Goal: Task Accomplishment & Management: Manage account settings

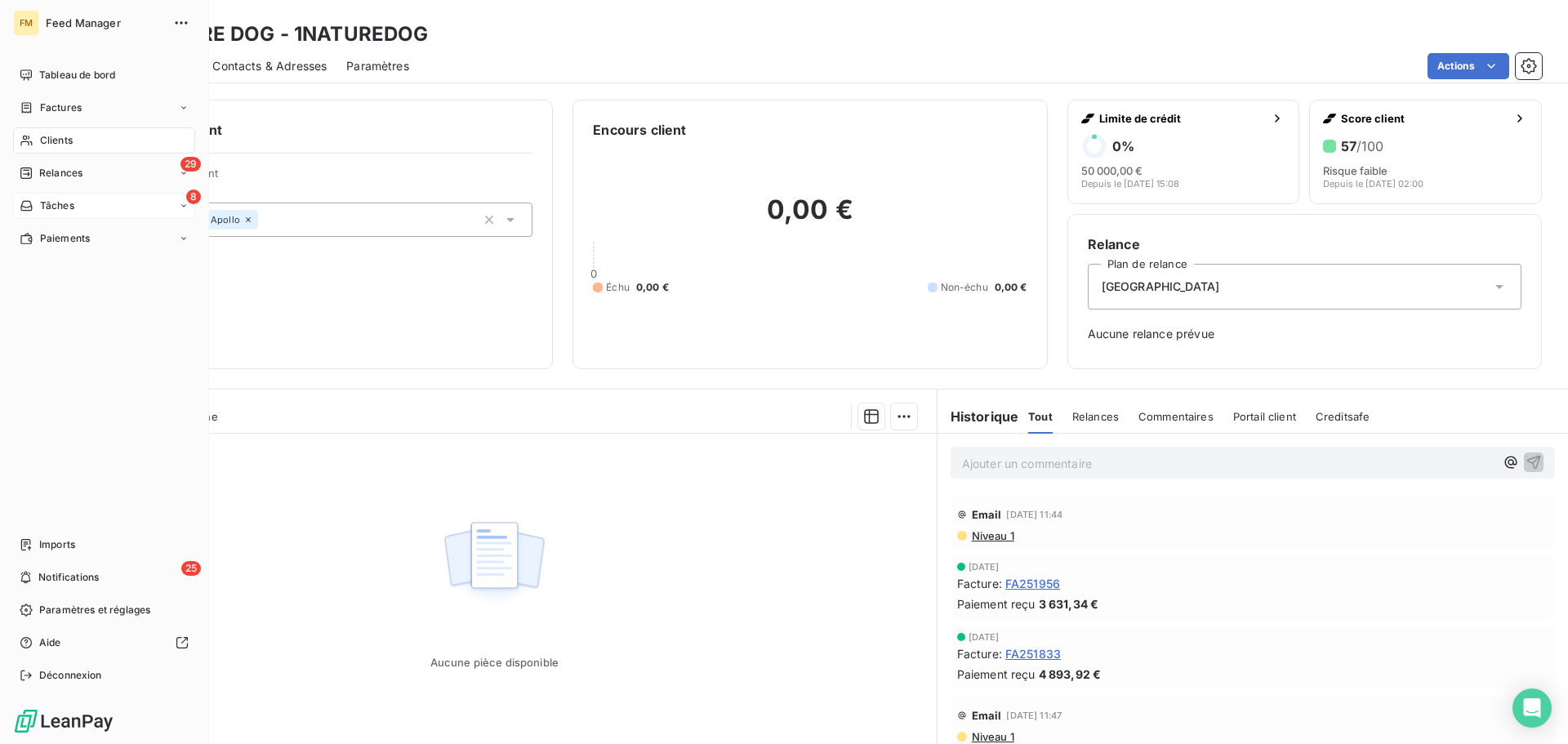
click at [46, 211] on span "Tâches" at bounding box center [57, 205] width 35 height 14
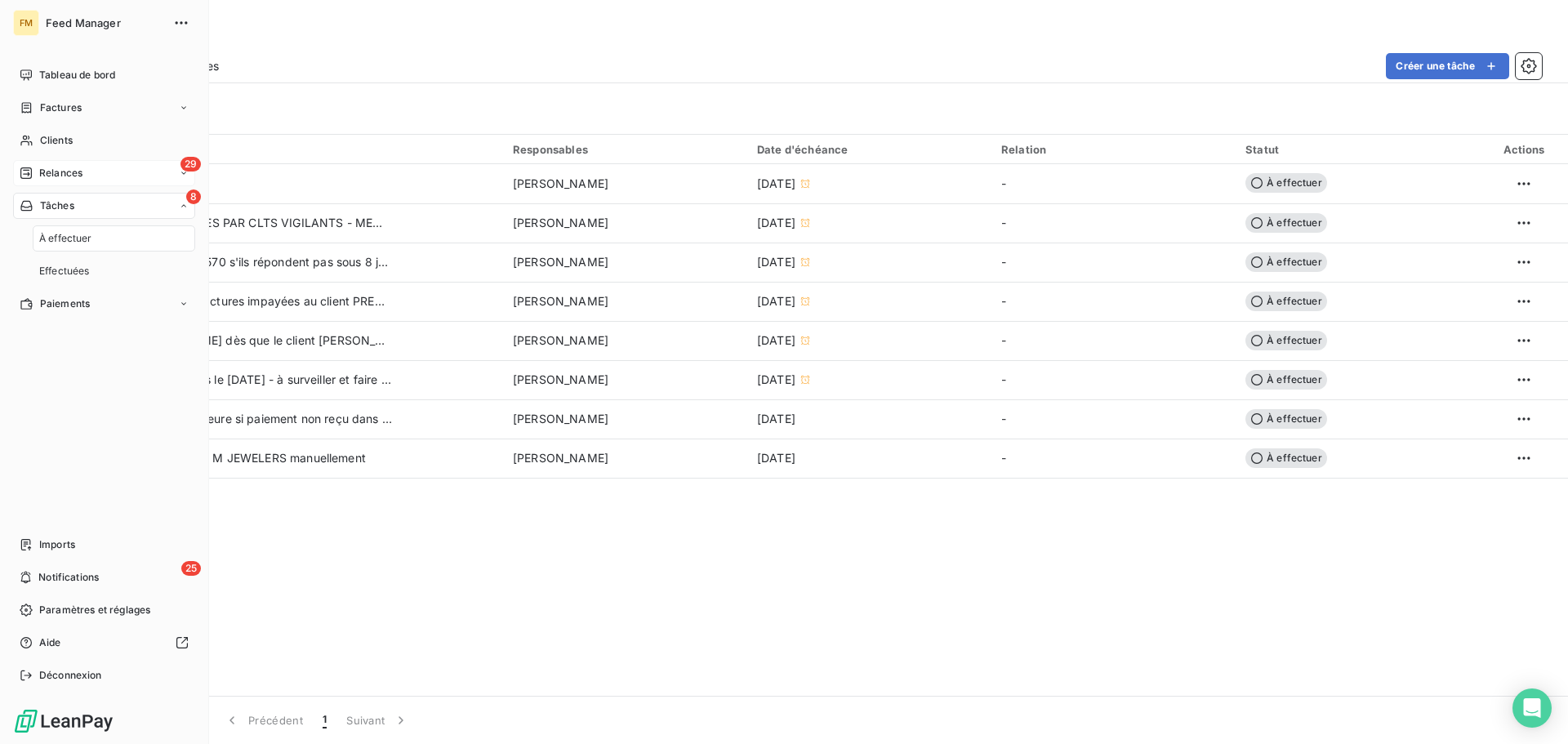
click at [70, 173] on span "Relances" at bounding box center [60, 172] width 43 height 14
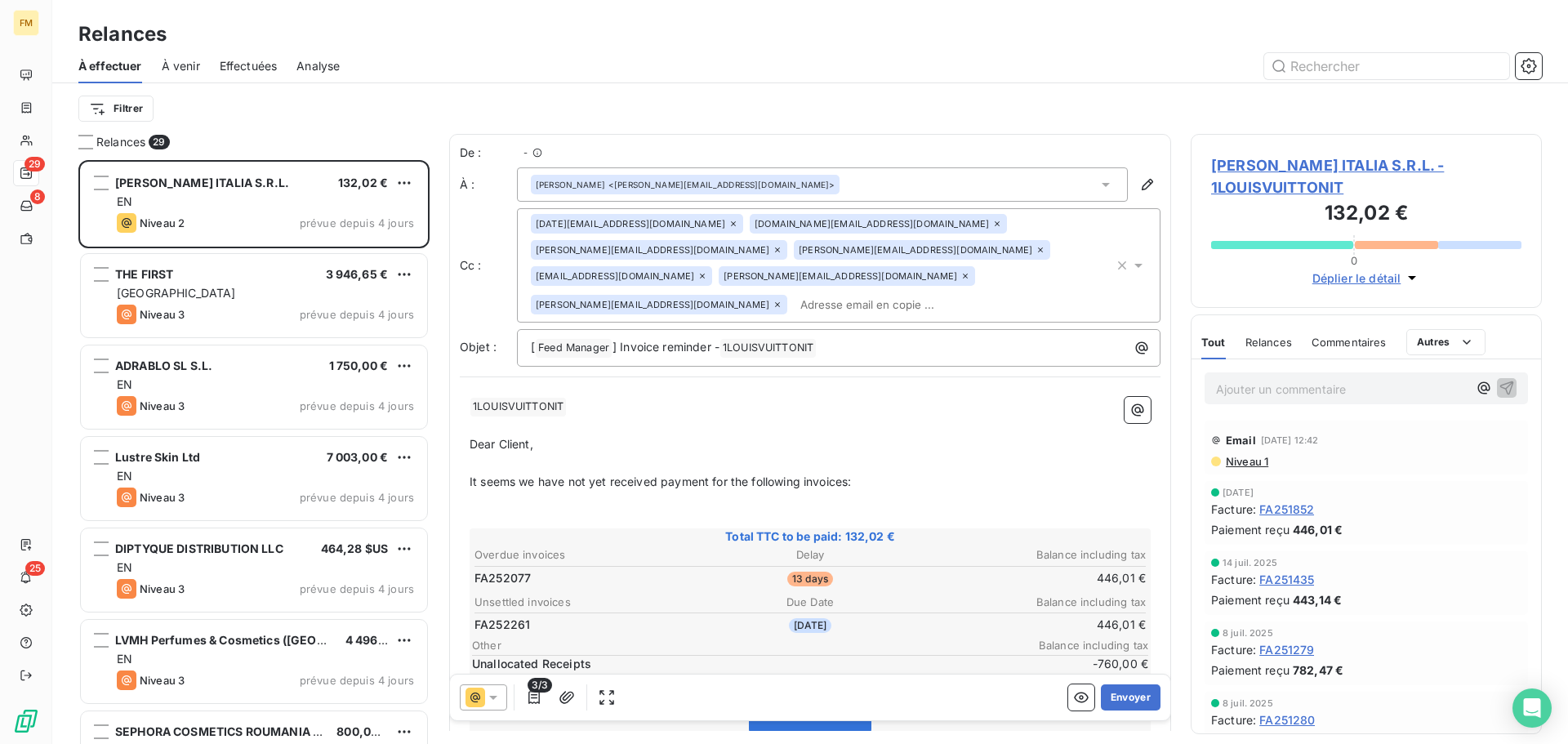
scroll to position [572, 339]
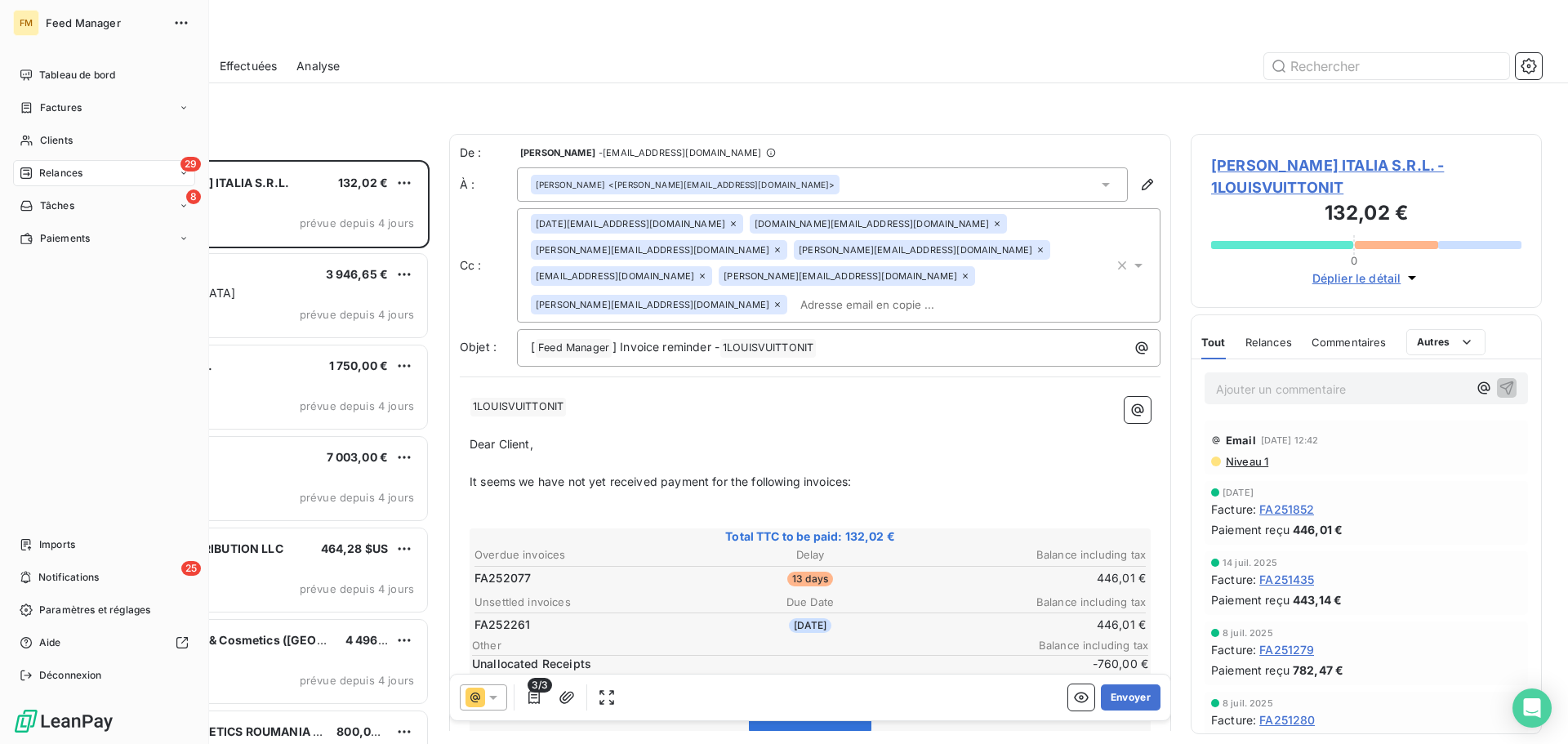
click at [44, 180] on span "Relances" at bounding box center [60, 172] width 43 height 14
click at [63, 242] on span "À venir" at bounding box center [56, 238] width 34 height 14
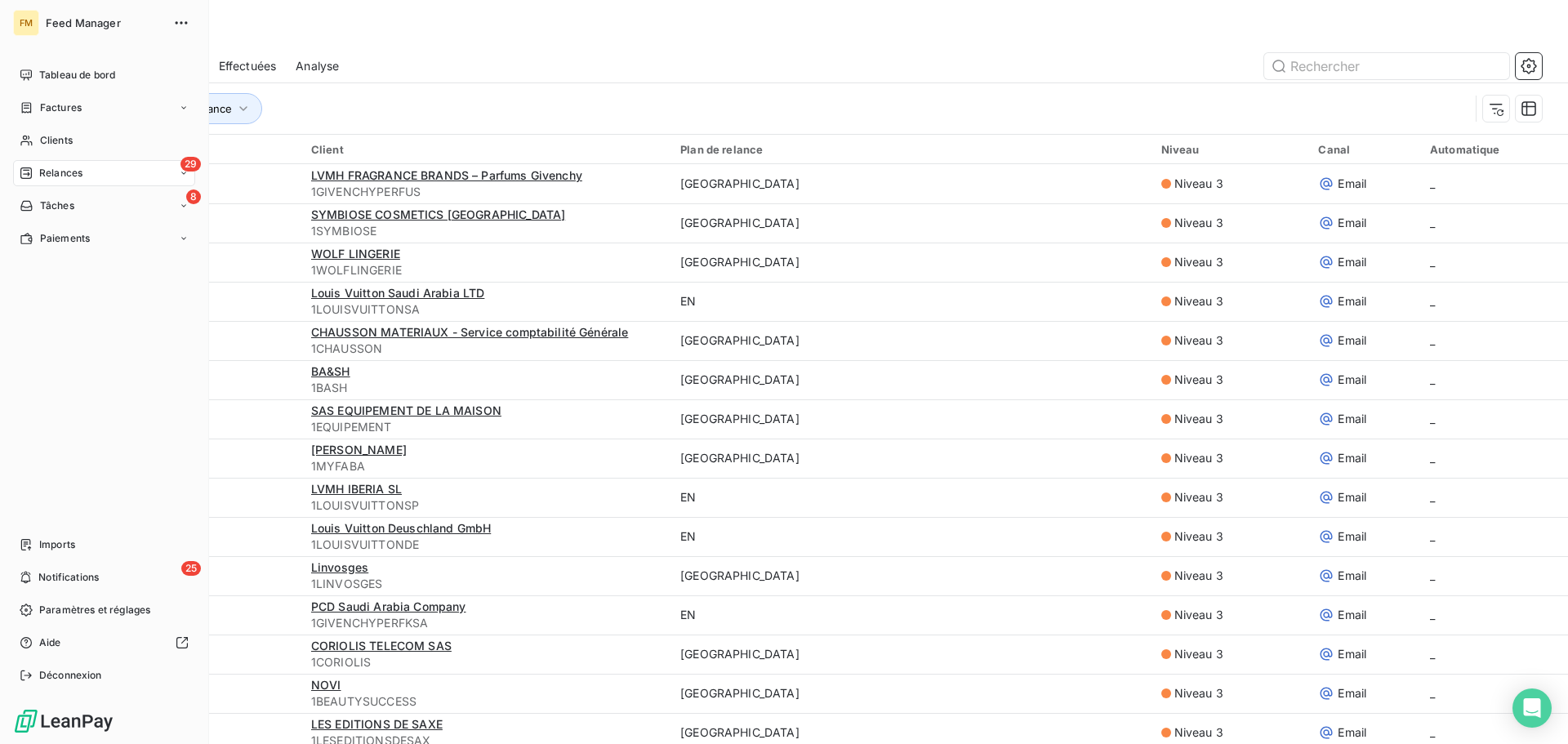
click at [71, 172] on span "Relances" at bounding box center [60, 172] width 43 height 14
click at [77, 269] on span "Effectuées" at bounding box center [64, 270] width 51 height 14
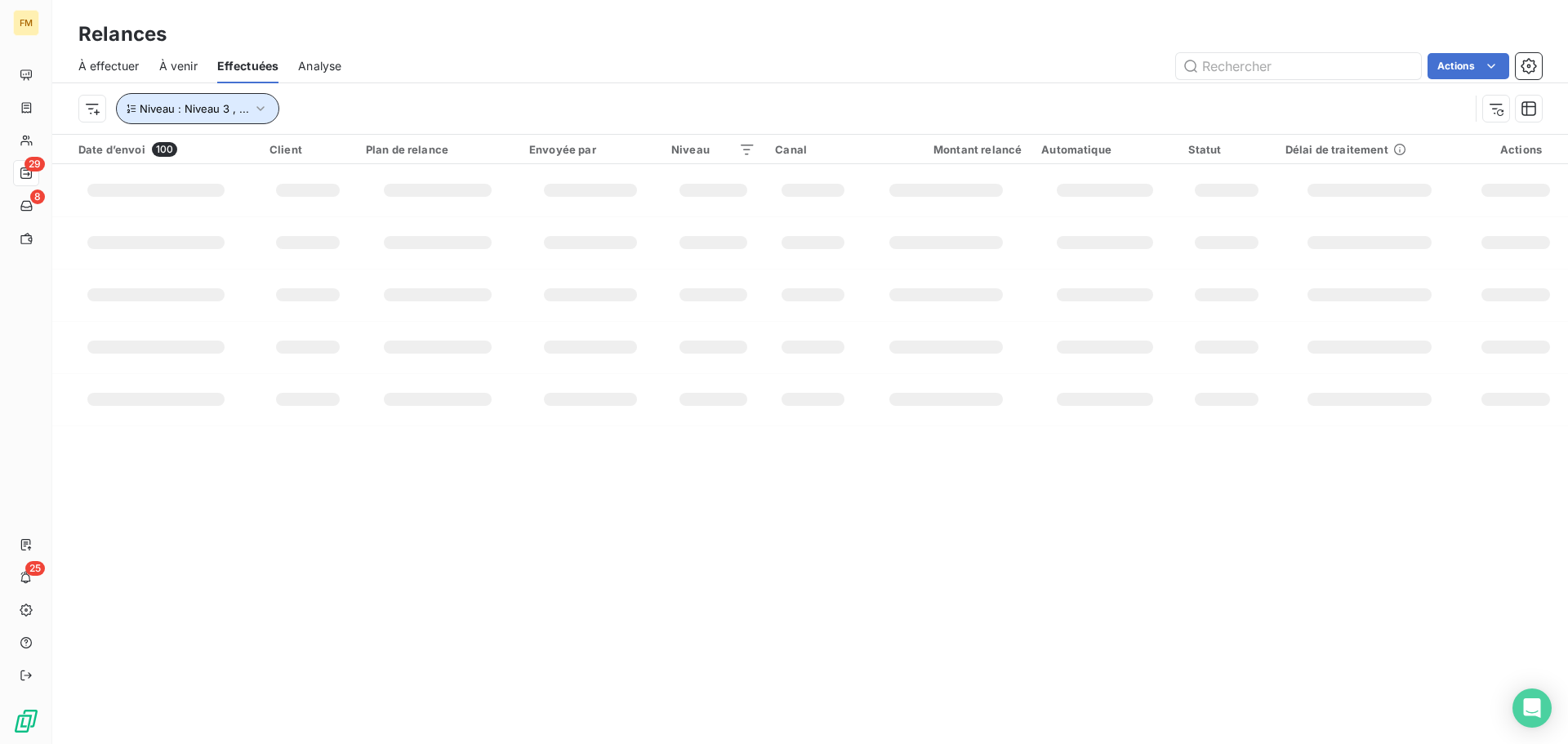
click at [259, 101] on icon "button" at bounding box center [260, 108] width 16 height 16
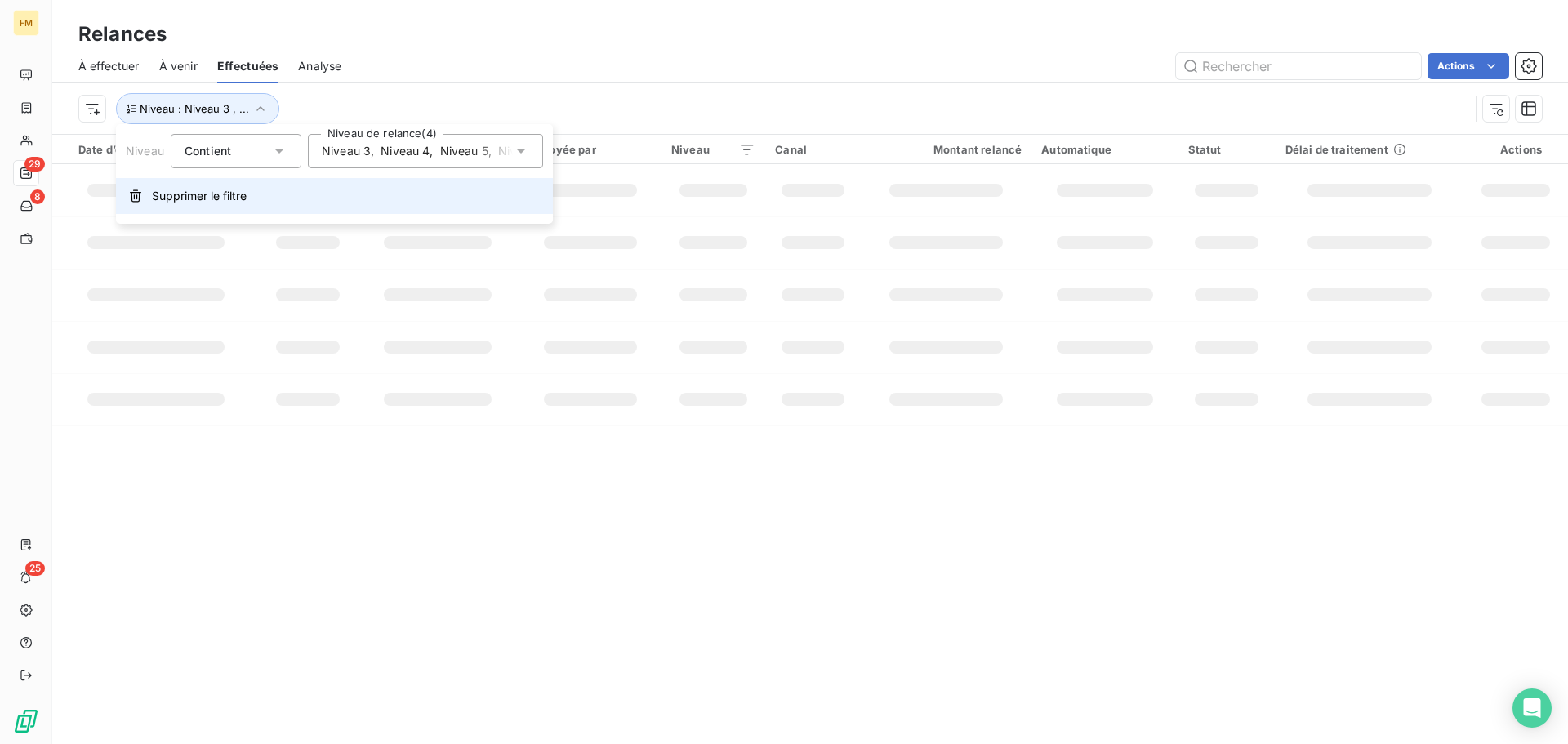
click at [165, 197] on span "Supprimer le filtre" at bounding box center [199, 195] width 95 height 16
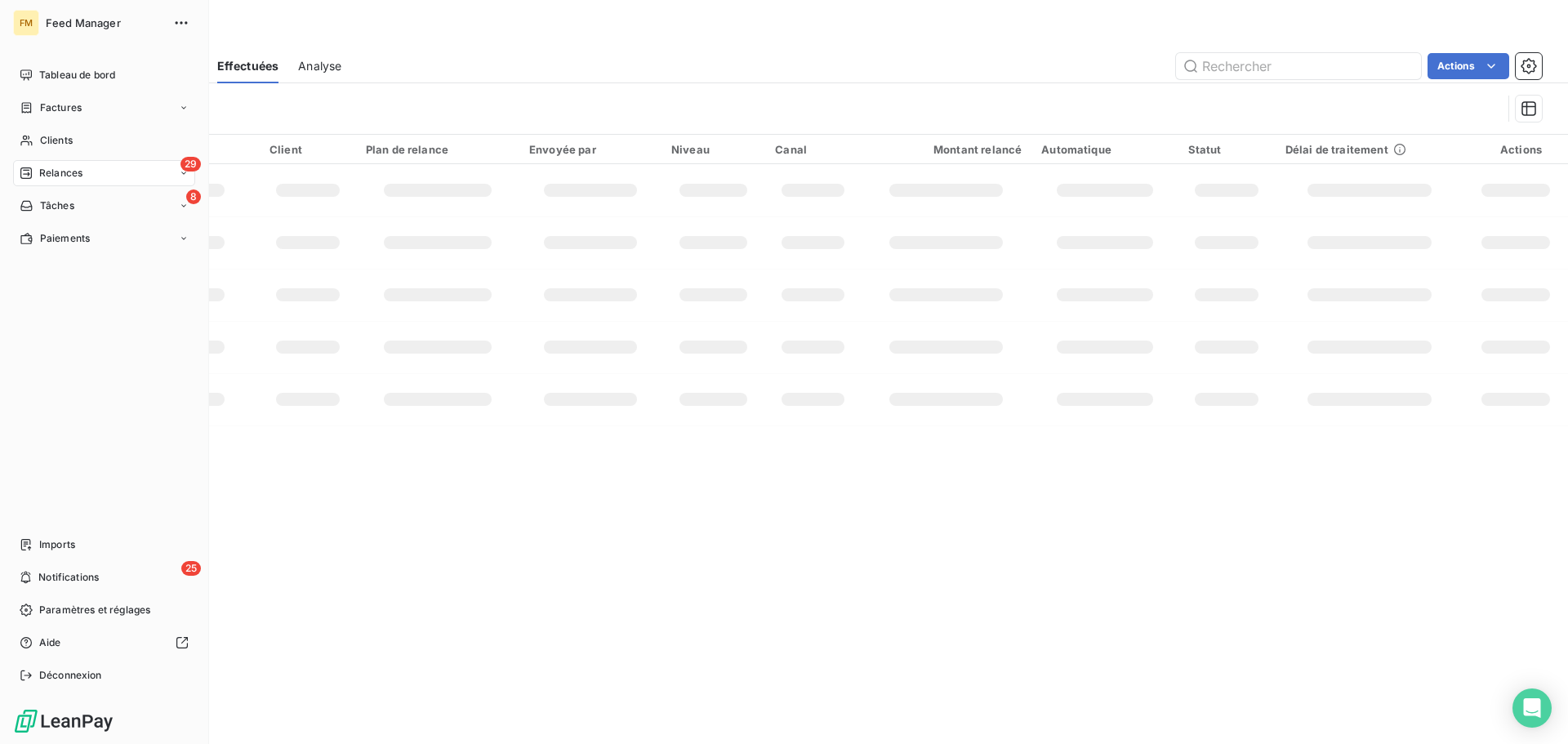
click at [41, 175] on span "Relances" at bounding box center [60, 172] width 43 height 14
click at [54, 204] on span "À effectuer" at bounding box center [65, 205] width 53 height 14
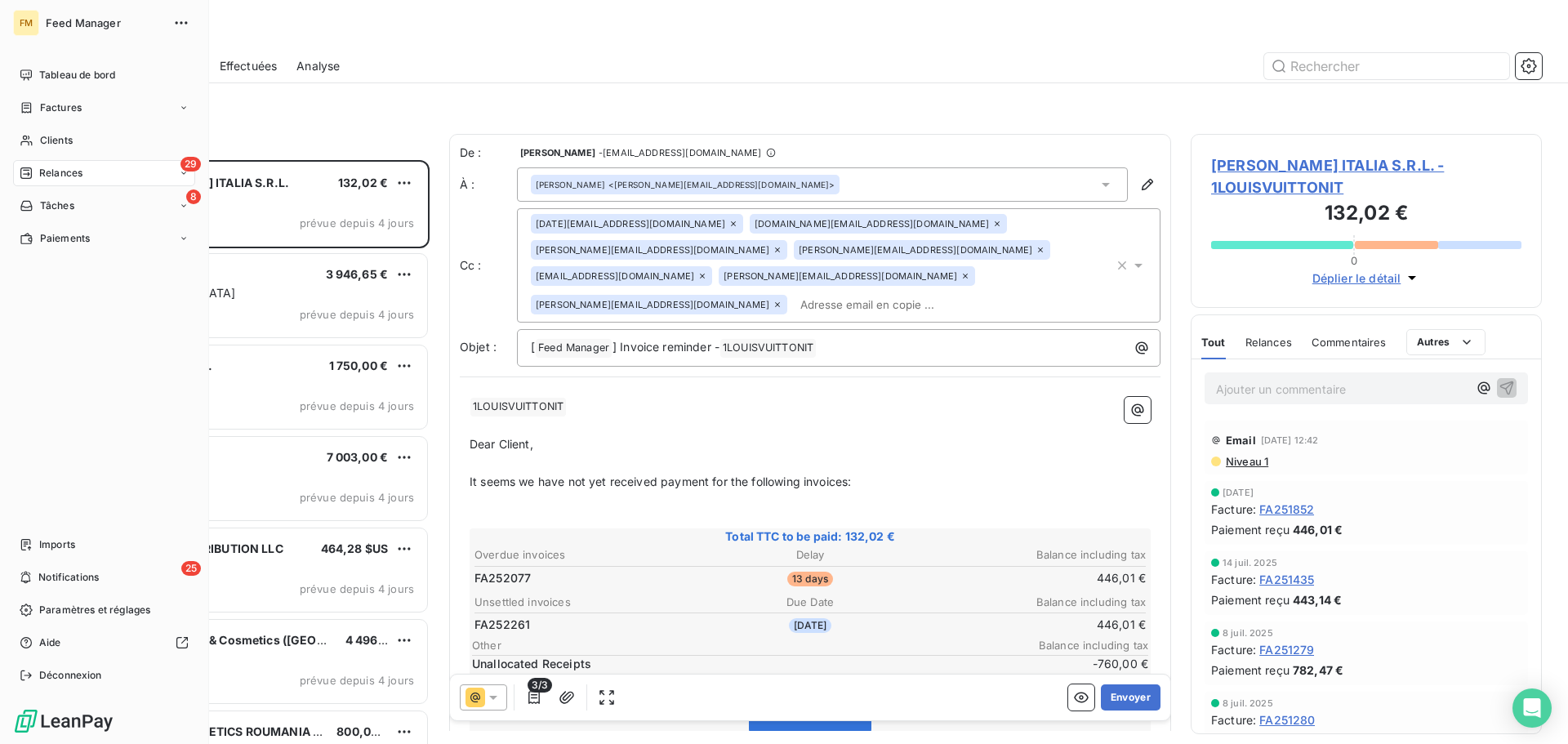
click at [30, 175] on icon at bounding box center [25, 172] width 13 height 13
click at [66, 269] on span "Effectuées" at bounding box center [64, 270] width 51 height 14
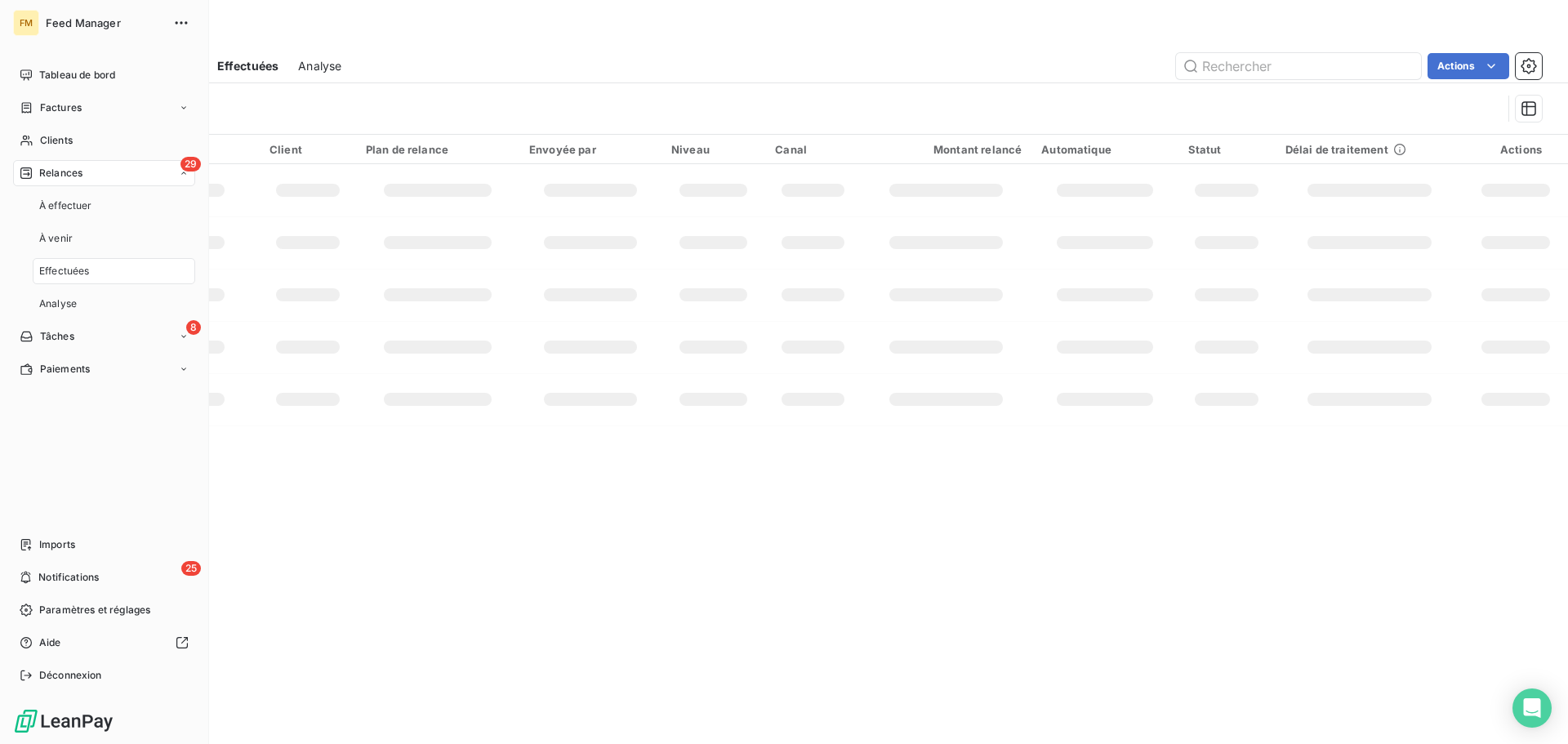
click at [66, 269] on span "Effectuées" at bounding box center [64, 270] width 51 height 14
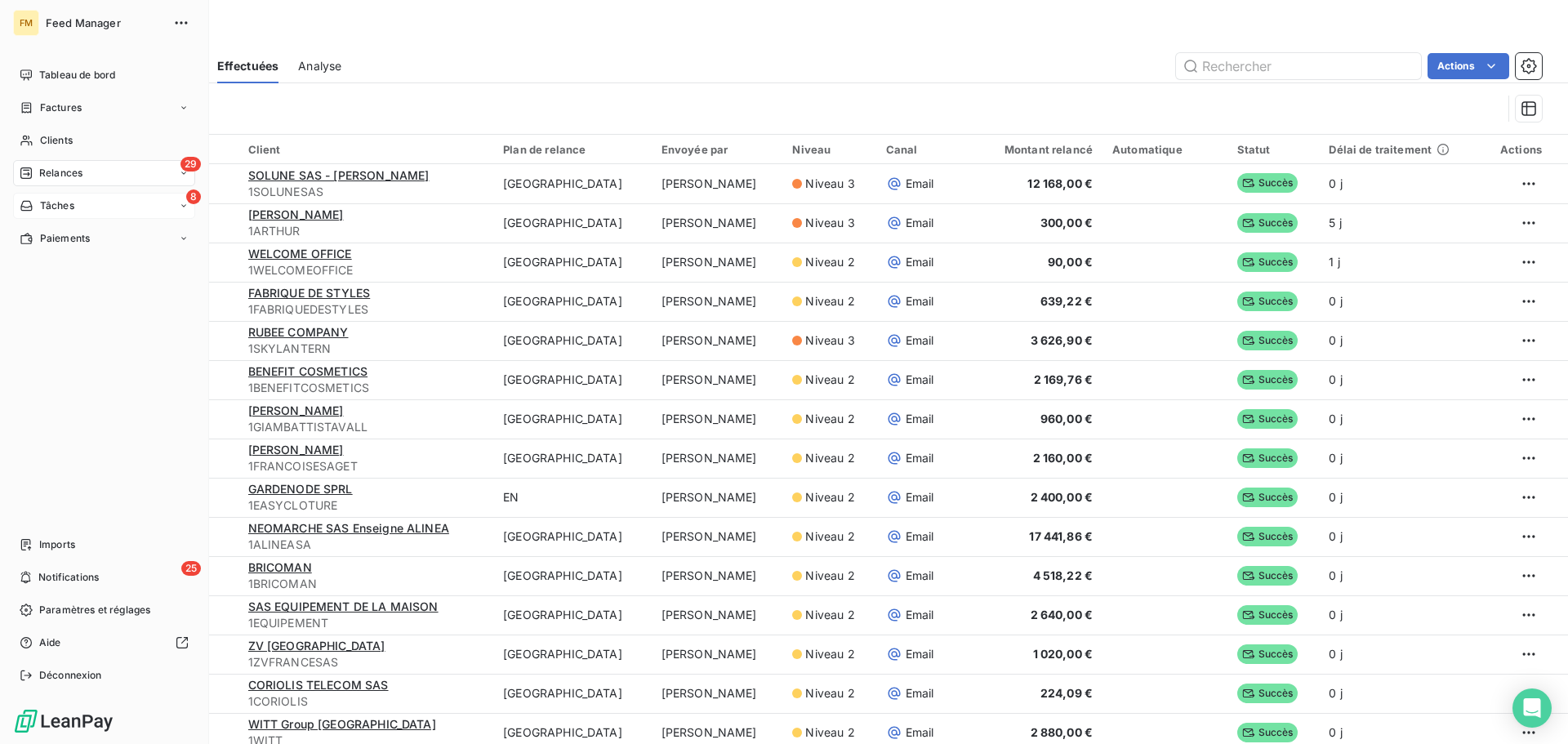
click at [73, 208] on span "Tâches" at bounding box center [57, 205] width 35 height 14
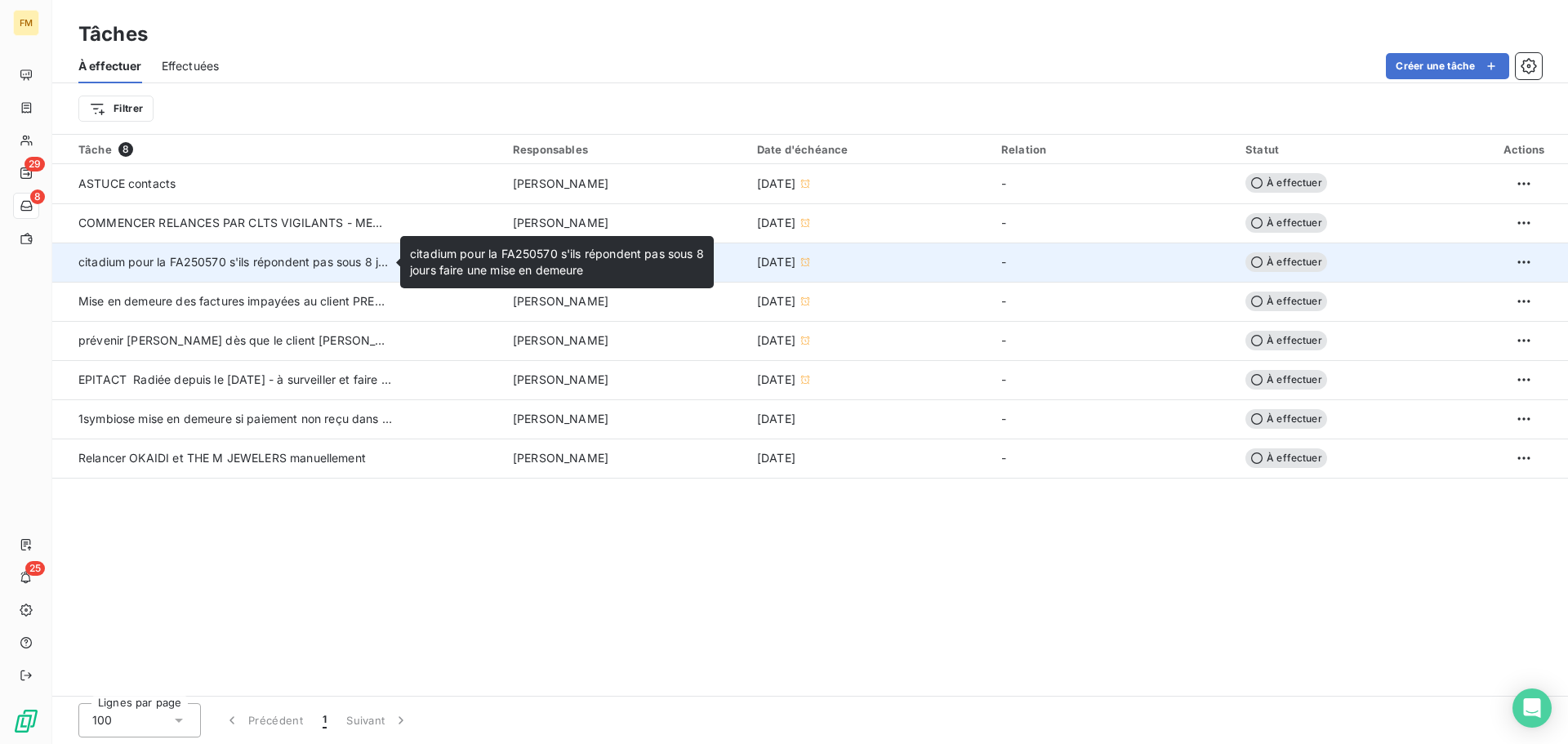
click at [236, 266] on span "citadium pour la FA250570s'ils répondent pas sous 8 jours faire une mise en d…" at bounding box center [314, 262] width 471 height 14
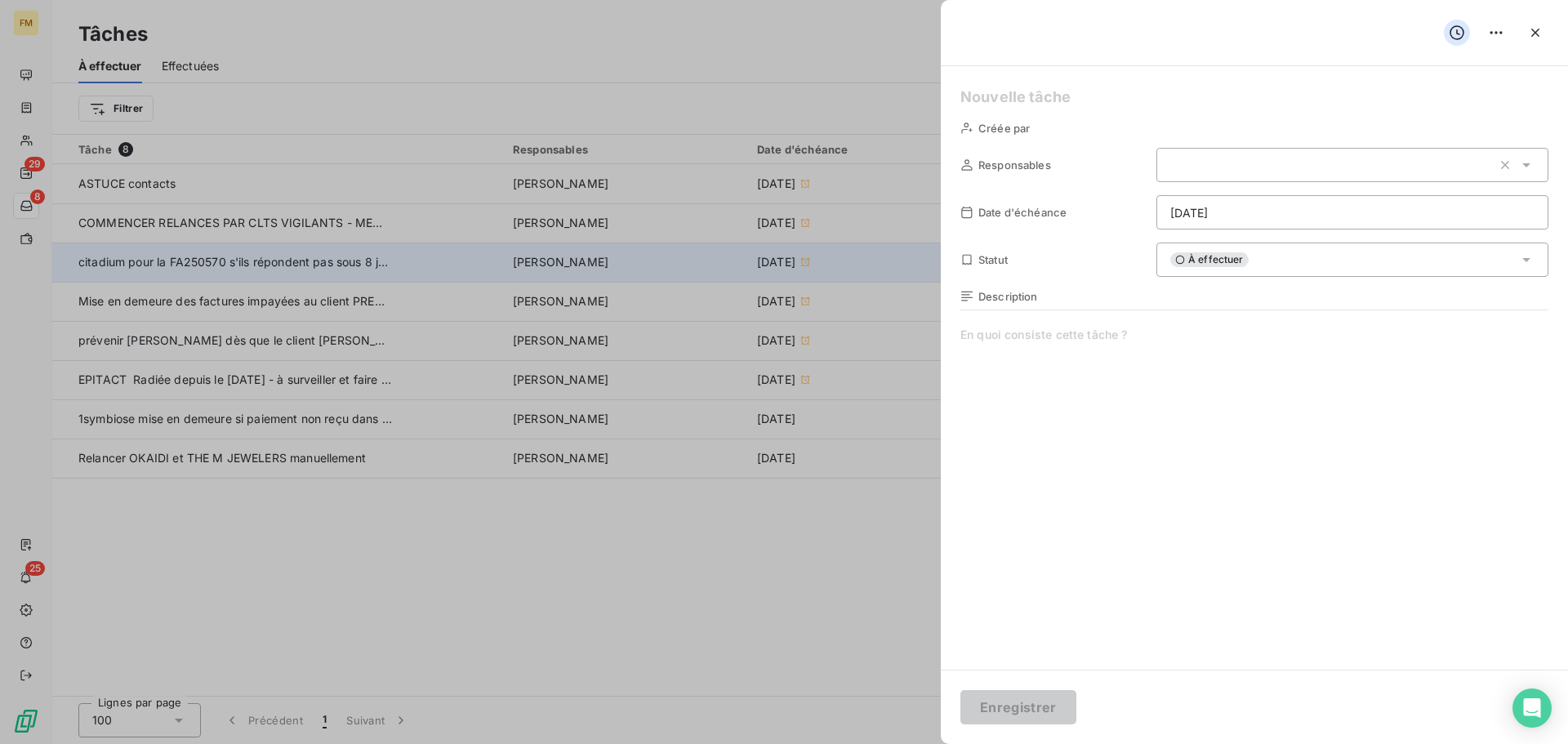
type input "[DATE]"
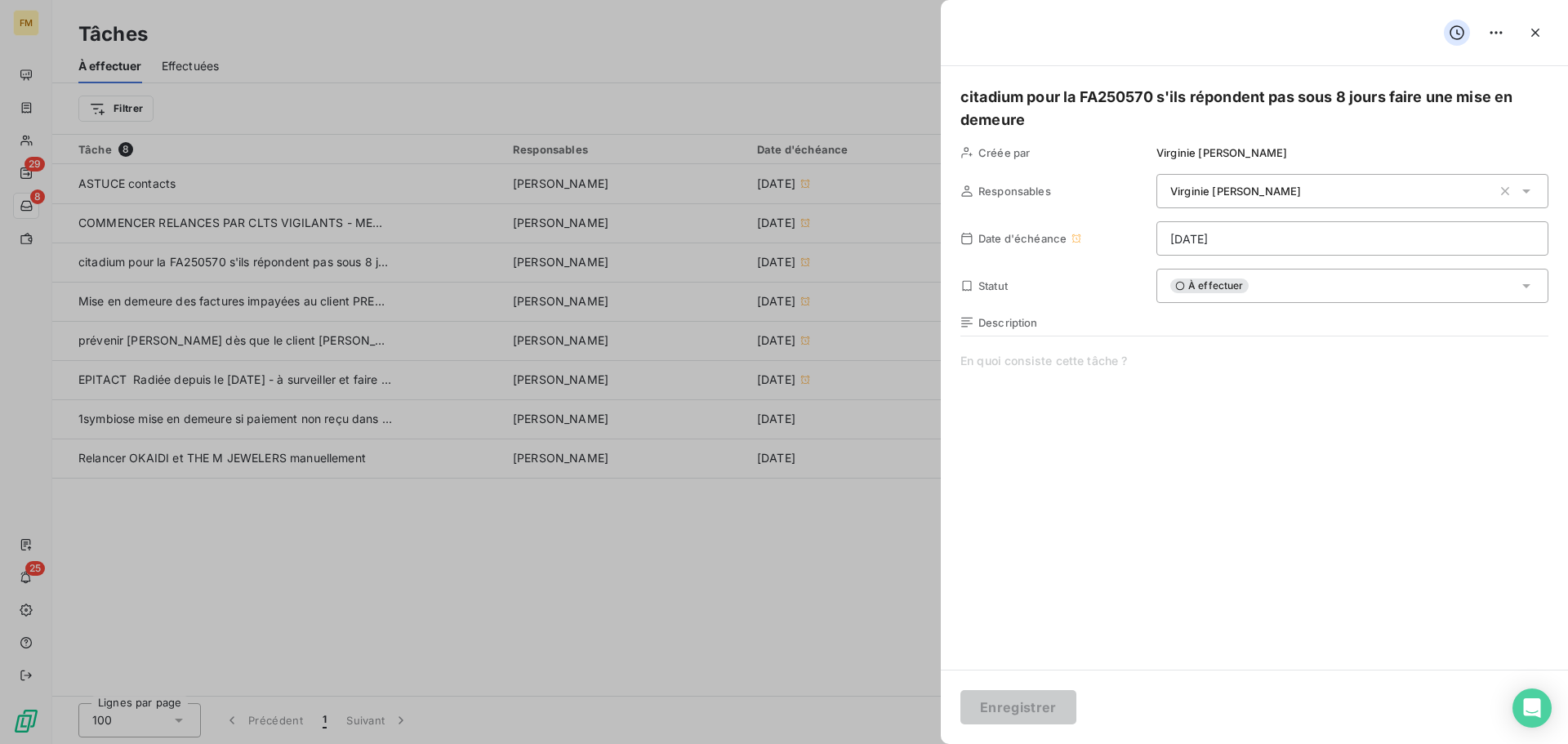
click at [1177, 393] on span at bounding box center [1255, 509] width 588 height 313
click at [1216, 237] on html "FM 29 8 25 Tâches À effectuer Effectuées Créer une tâche Filtrer Tâche 8 Respon…" at bounding box center [784, 372] width 1568 height 744
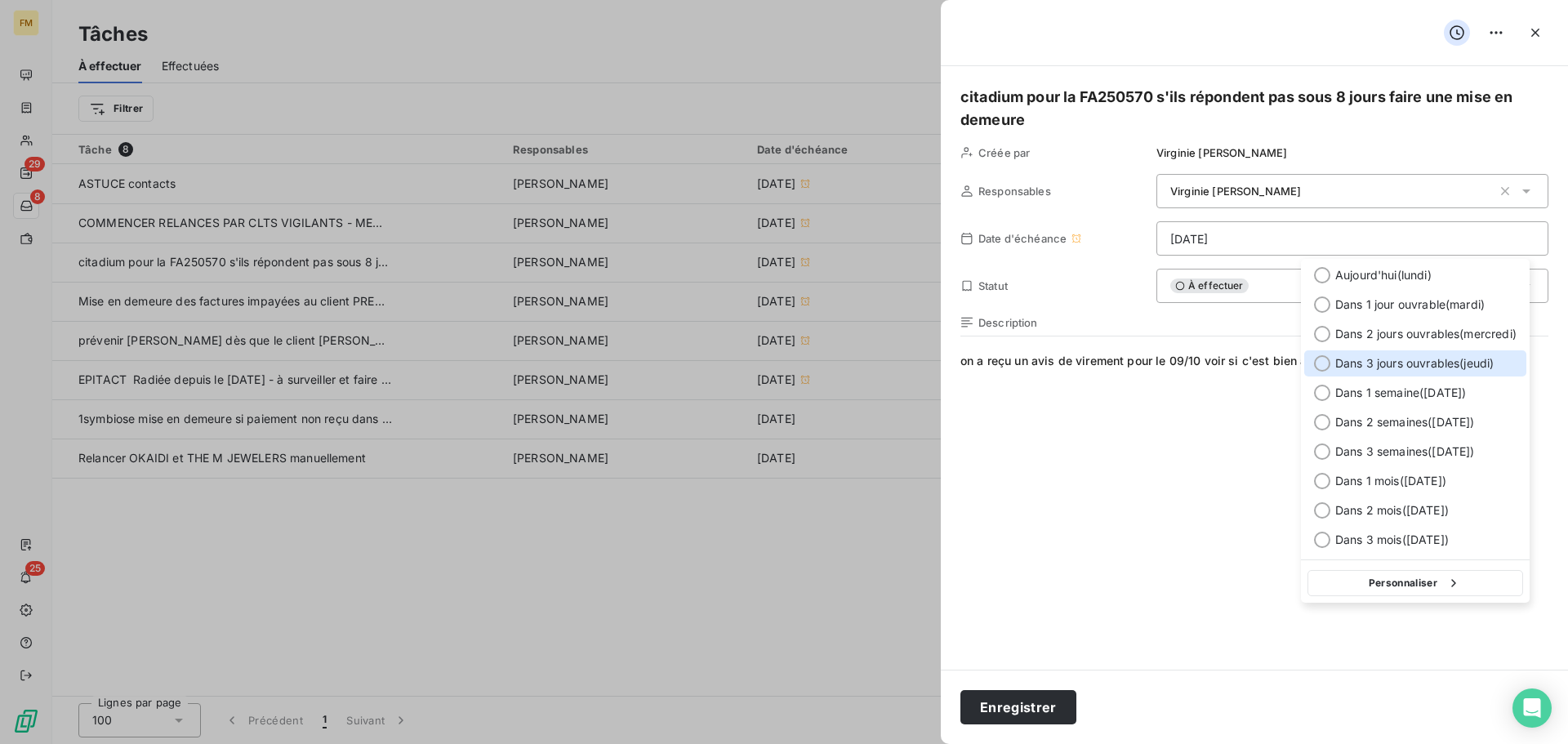
click at [1330, 369] on div "Dans 3 jours ouvrables ( jeudi )" at bounding box center [1415, 363] width 222 height 26
type input "[DATE]"
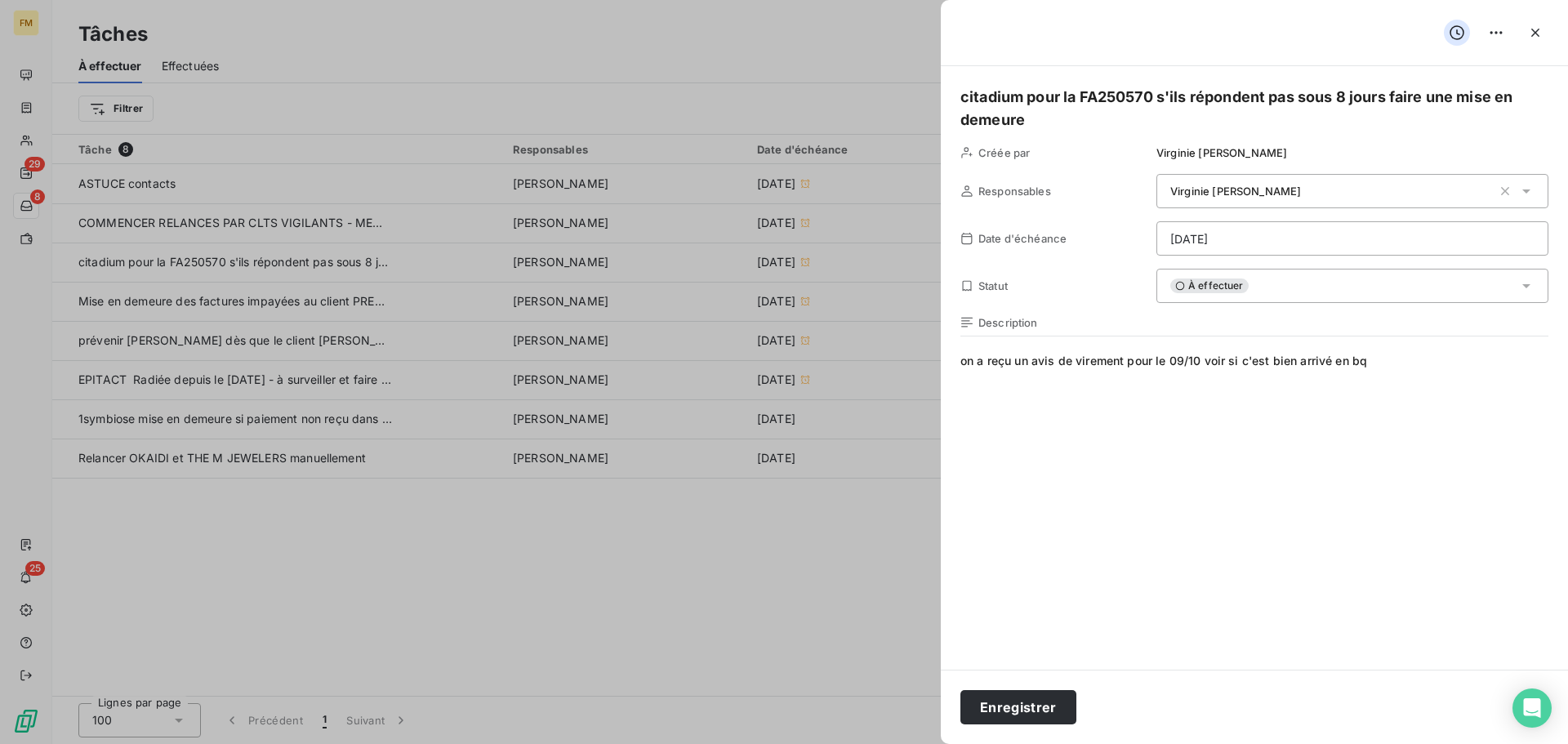
click at [1355, 497] on span "on a reçu un avis de virement pour le 09/10 voir si c'est bien arrivé en bq" at bounding box center [1255, 509] width 588 height 313
click at [1070, 708] on button "Enregistrer" at bounding box center [1018, 707] width 116 height 35
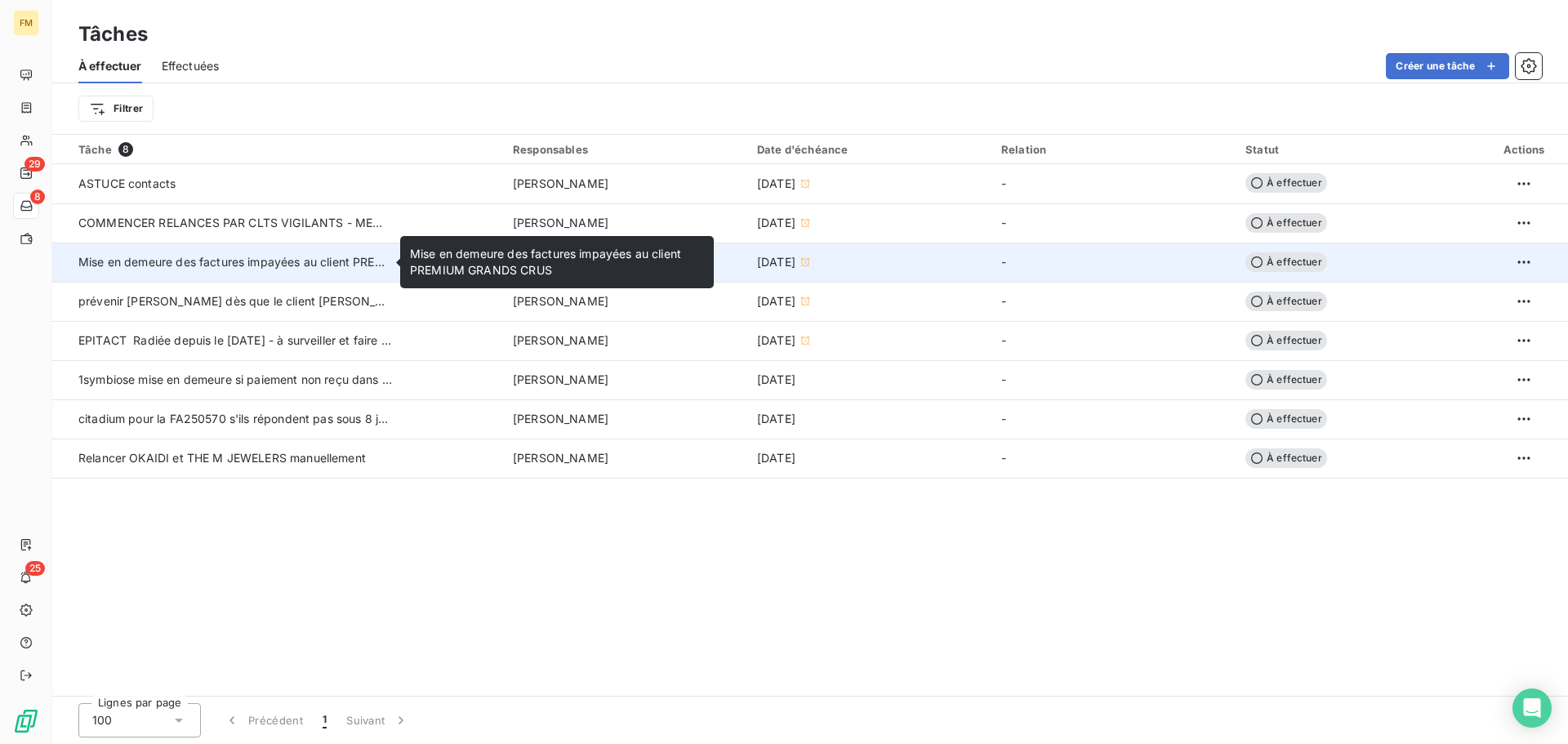
click at [308, 269] on div "Mise en demeure des factures impayées au client PREMIUM GRANDS CRUS" at bounding box center [235, 262] width 313 height 16
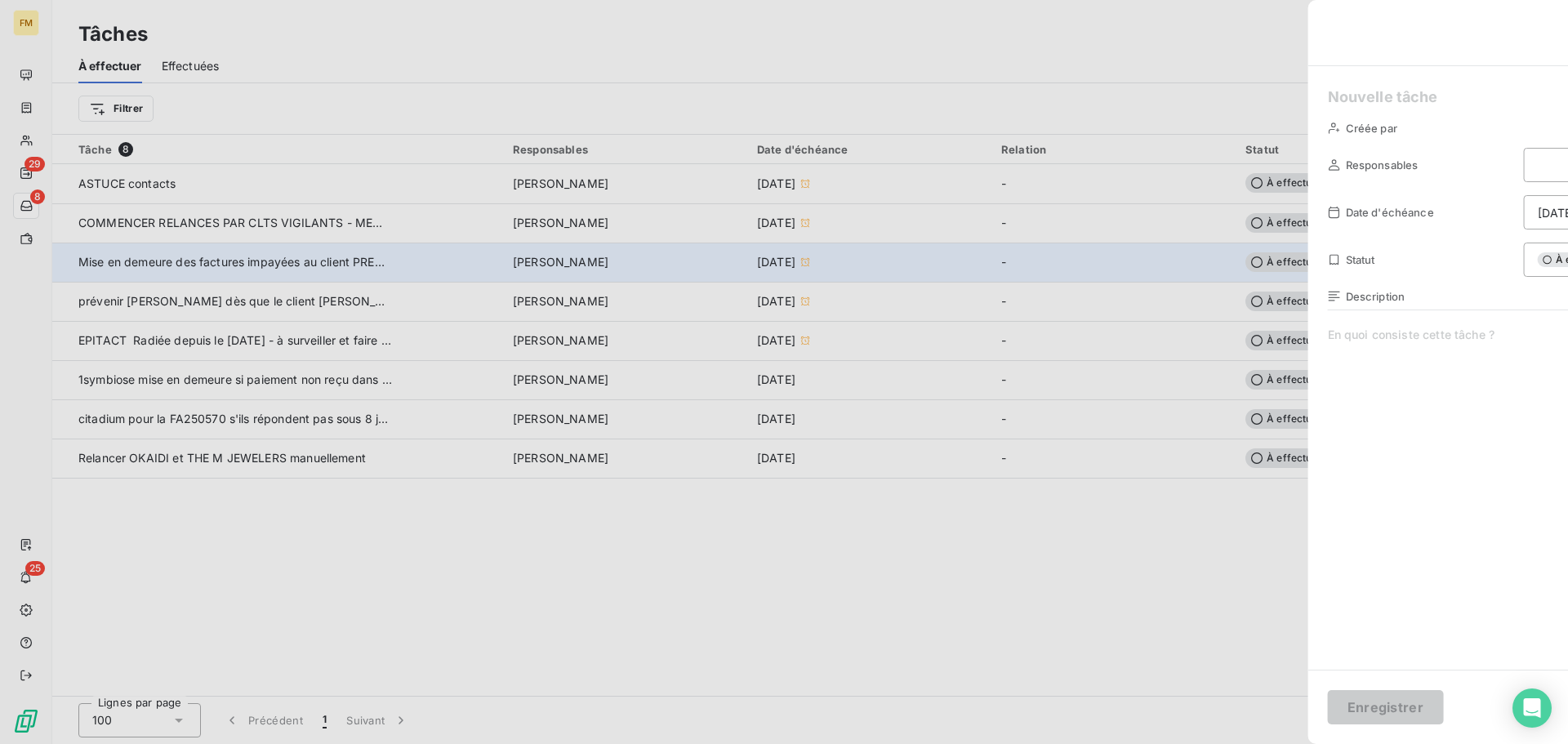
type input "[DATE]"
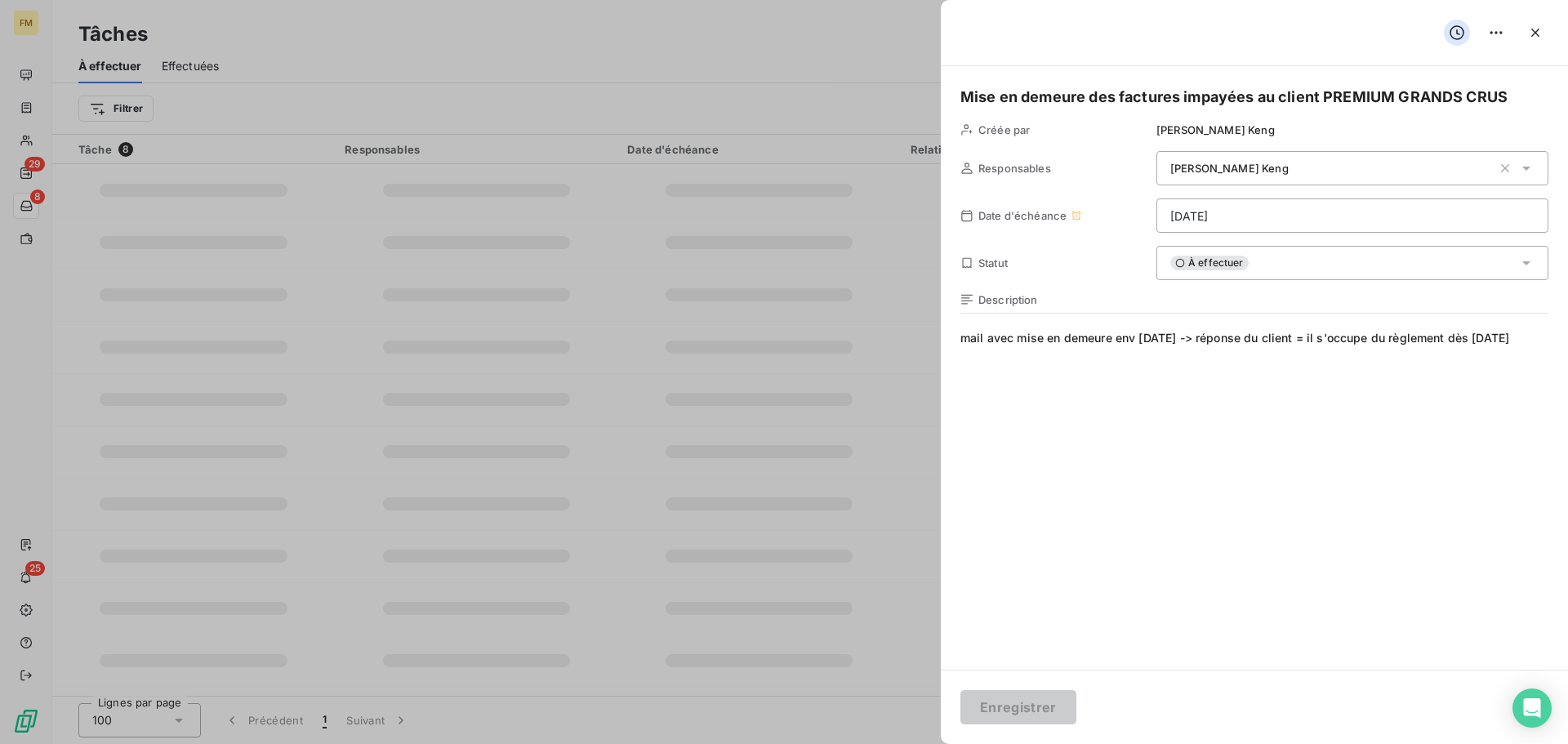
click at [979, 391] on span "mail avec mise en demeure env [DATE] -> réponse du client = il s'occupe du règl…" at bounding box center [1255, 486] width 588 height 313
click at [998, 367] on span "mail avec mise en demeure env [DATE] -> réponse du client = il s'occupe du règl…" at bounding box center [1255, 486] width 588 height 313
click at [1549, 336] on div "Mise en demeure des factures impayées au client PREMIUM GRANDS CRUS Créée par […" at bounding box center [1255, 367] width 628 height 603
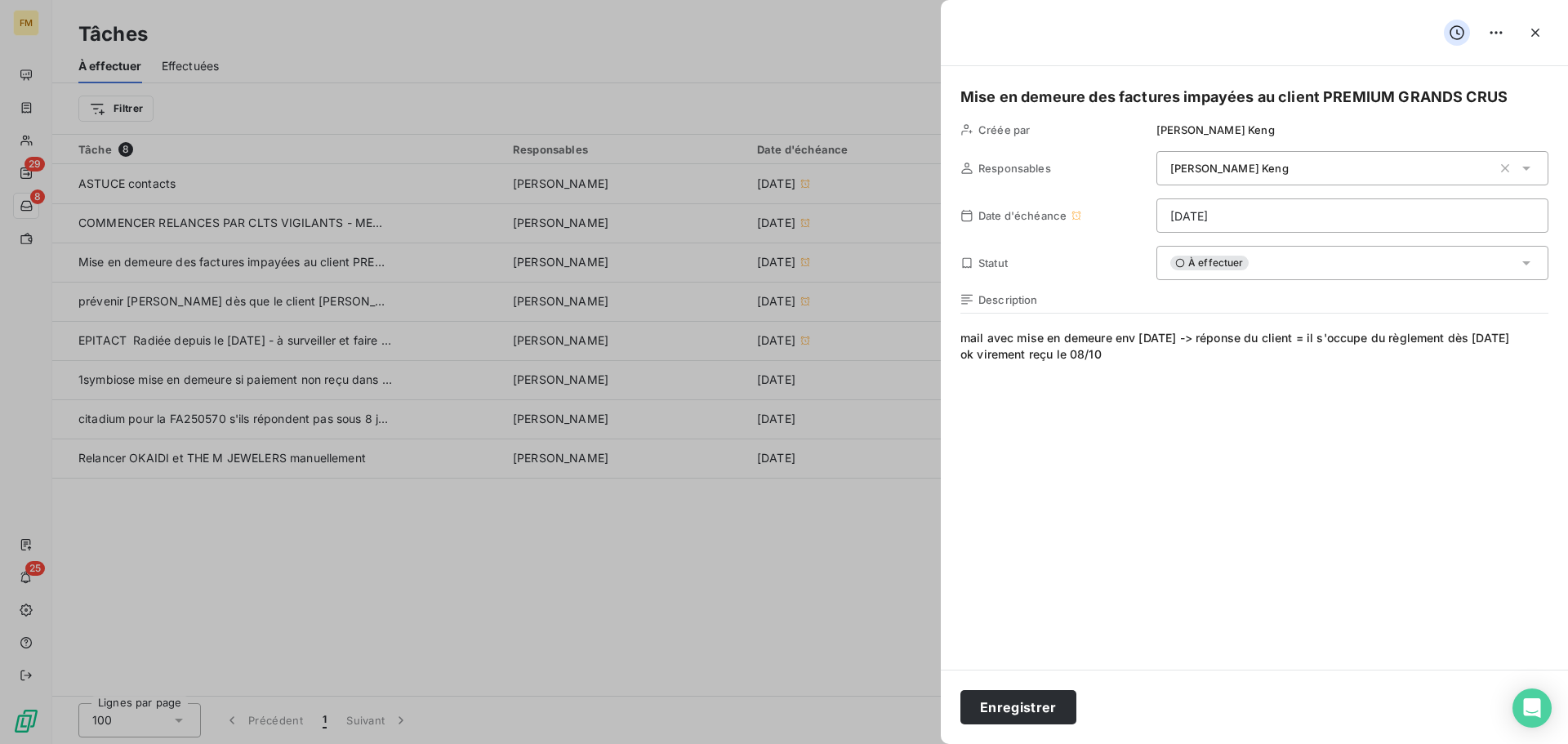
click at [1528, 165] on icon at bounding box center [1526, 167] width 16 height 16
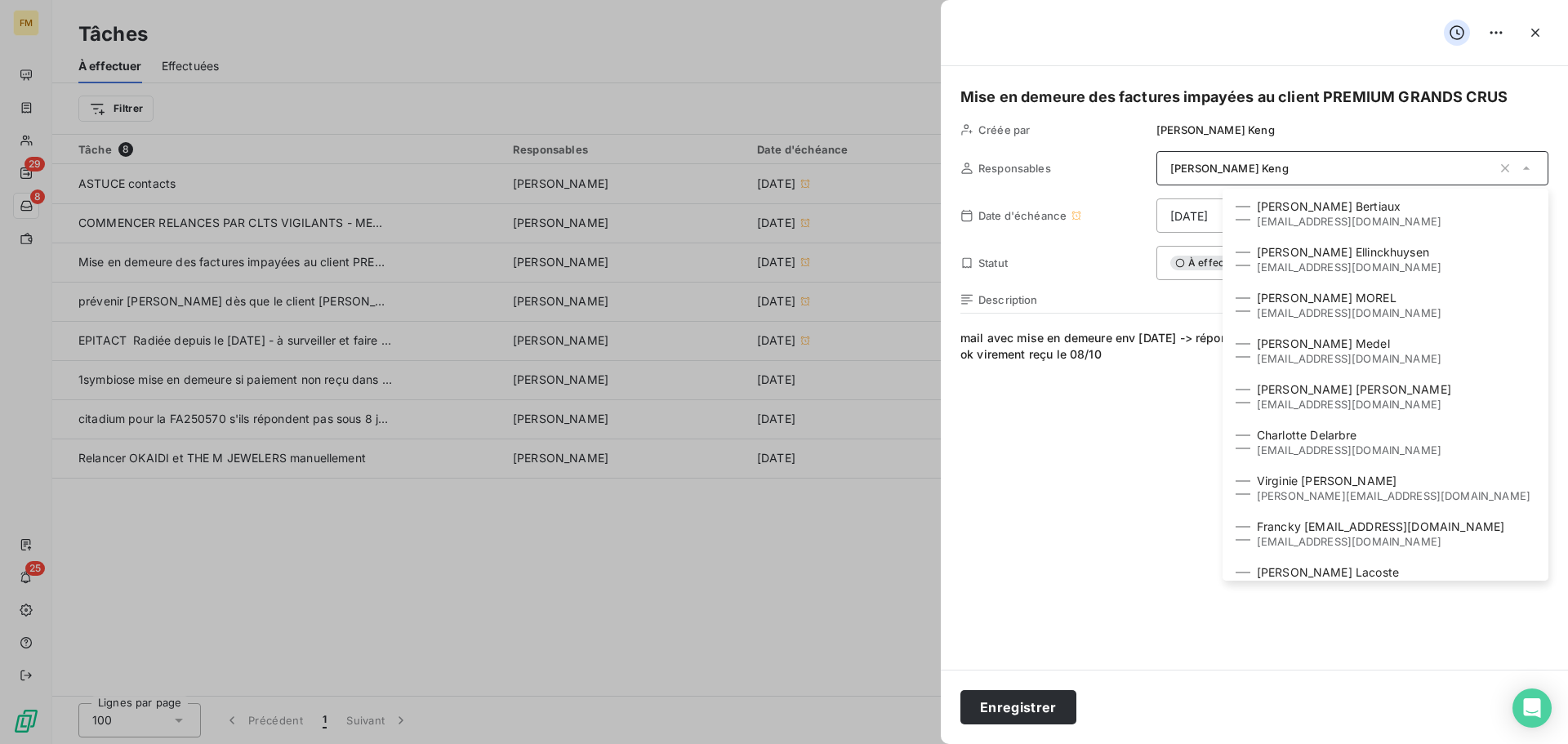
scroll to position [248, 0]
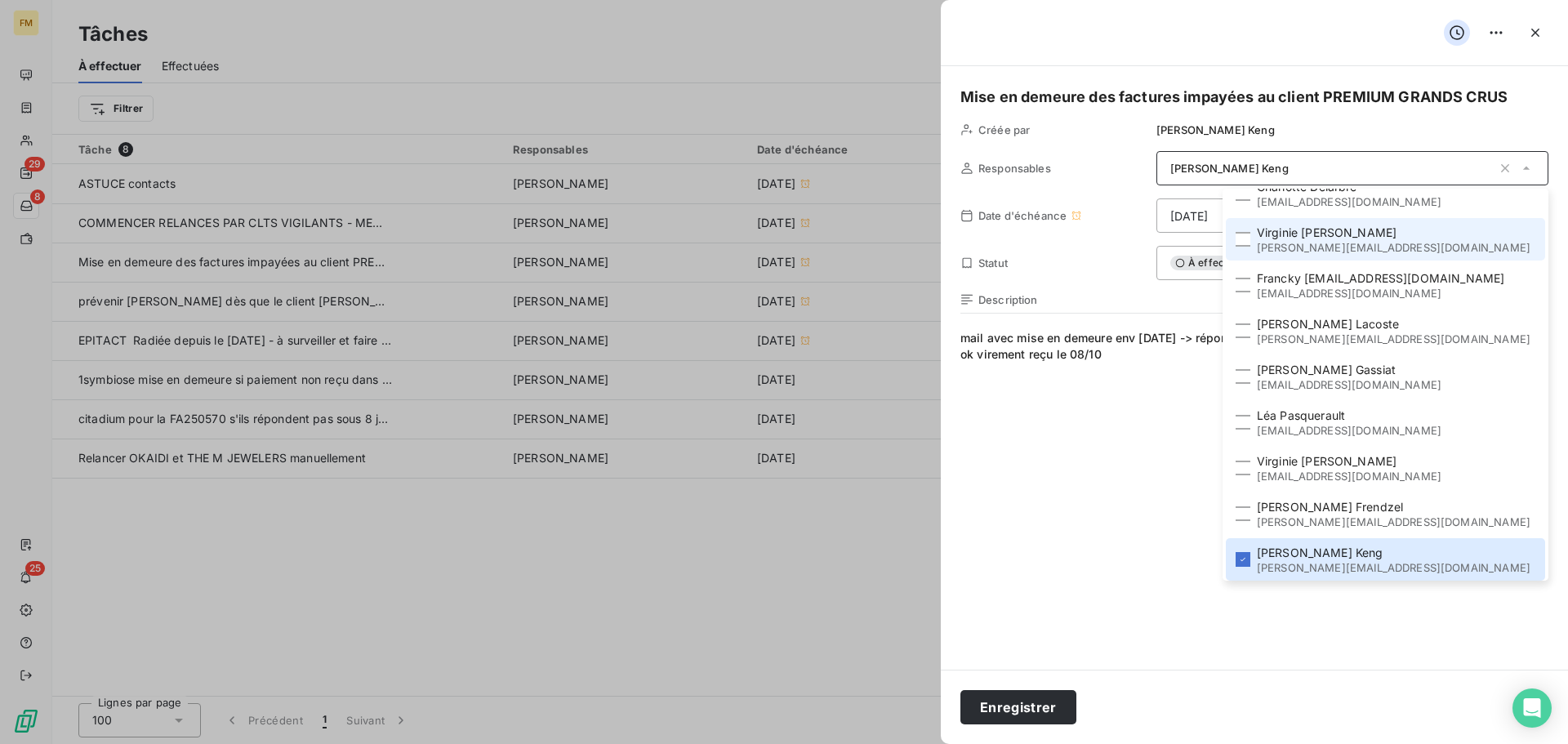
click at [1290, 236] on li "[PERSON_NAME] [PERSON_NAME][EMAIL_ADDRESS][DOMAIN_NAME]" at bounding box center [1386, 239] width 319 height 42
click at [1192, 401] on span "mail avec mise en demeure env [DATE] -> réponse du client = il s'occupe du règl…" at bounding box center [1255, 486] width 588 height 313
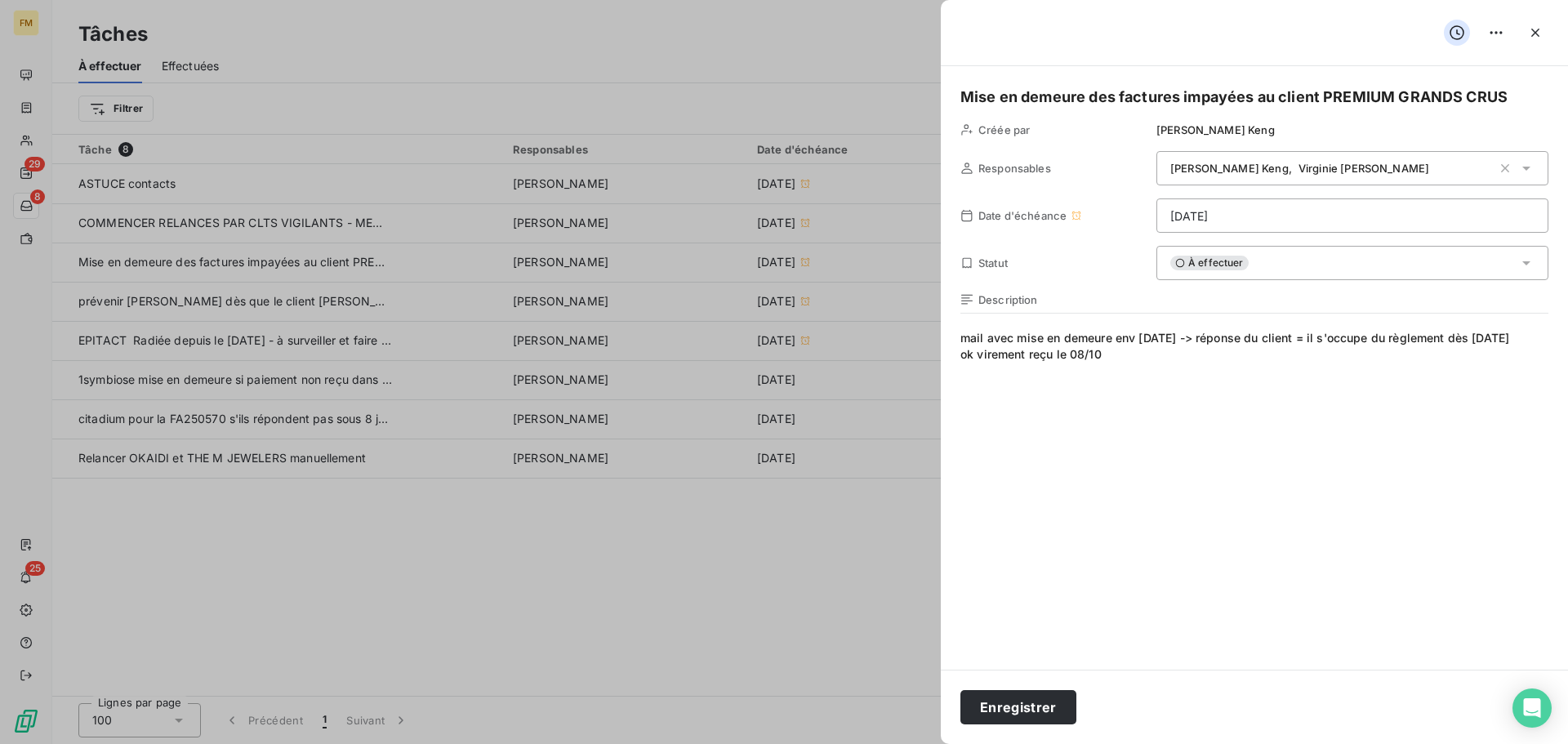
click at [1522, 259] on icon at bounding box center [1526, 263] width 16 height 16
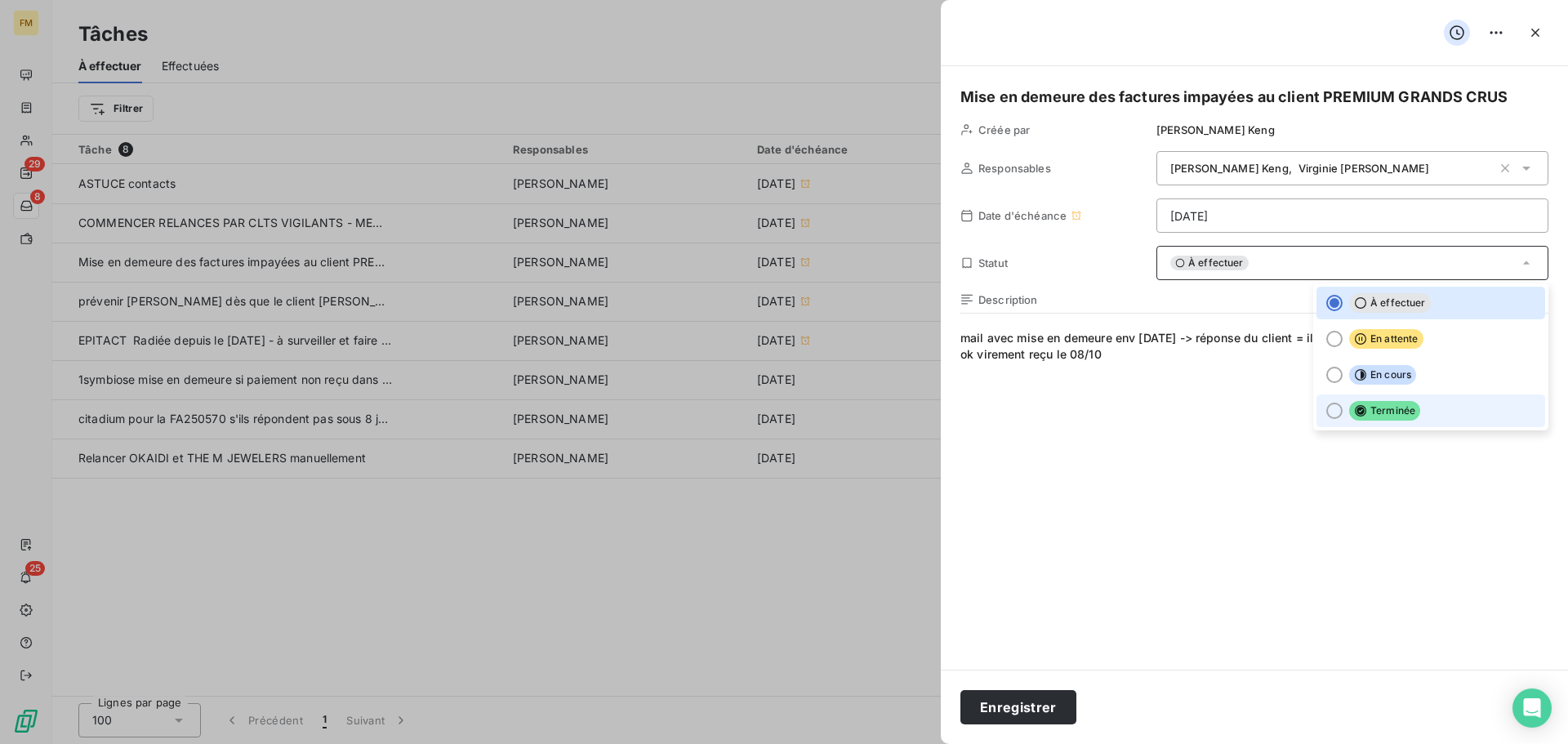
click at [1325, 408] on li "Terminée" at bounding box center [1431, 410] width 229 height 33
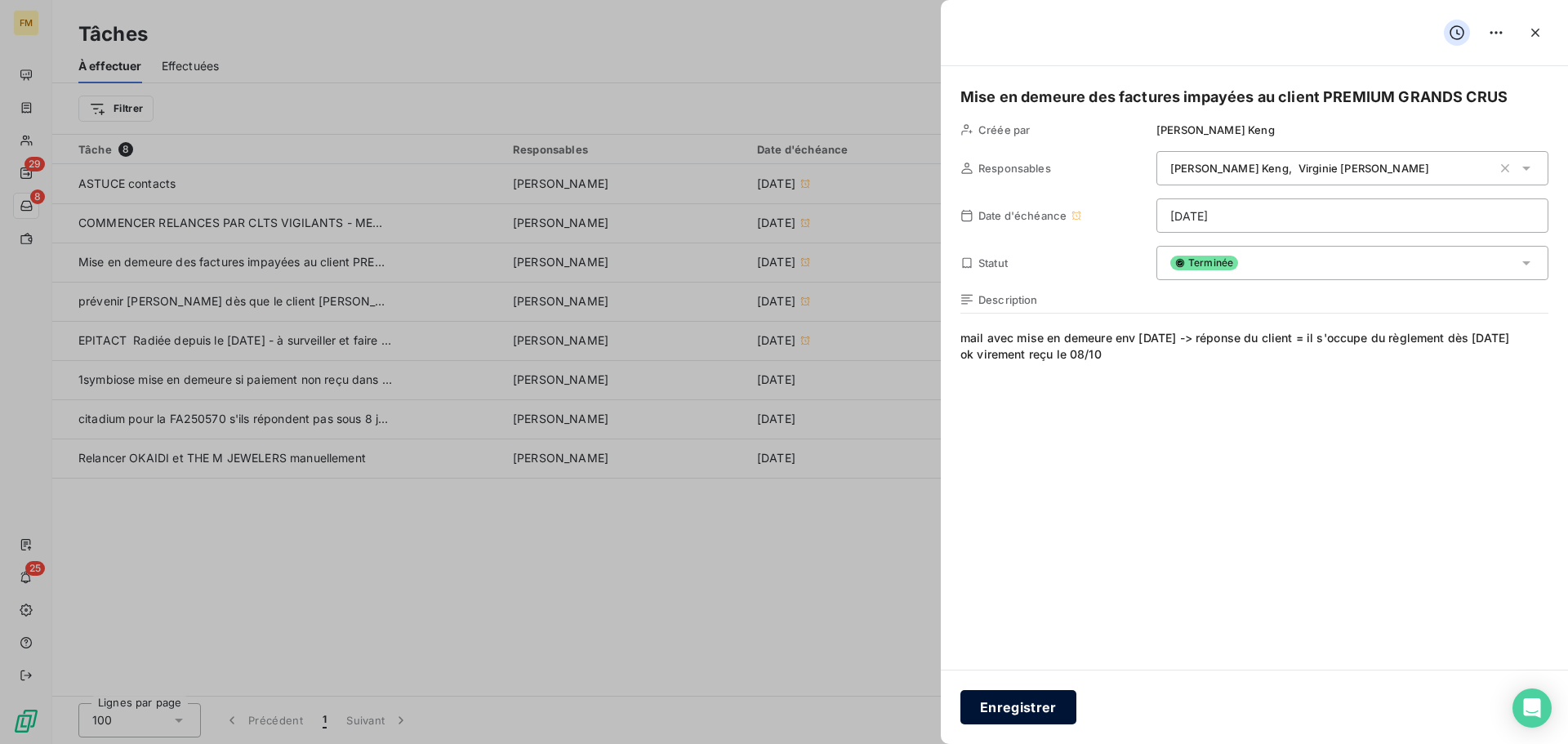
click at [1041, 714] on button "Enregistrer" at bounding box center [1018, 707] width 116 height 35
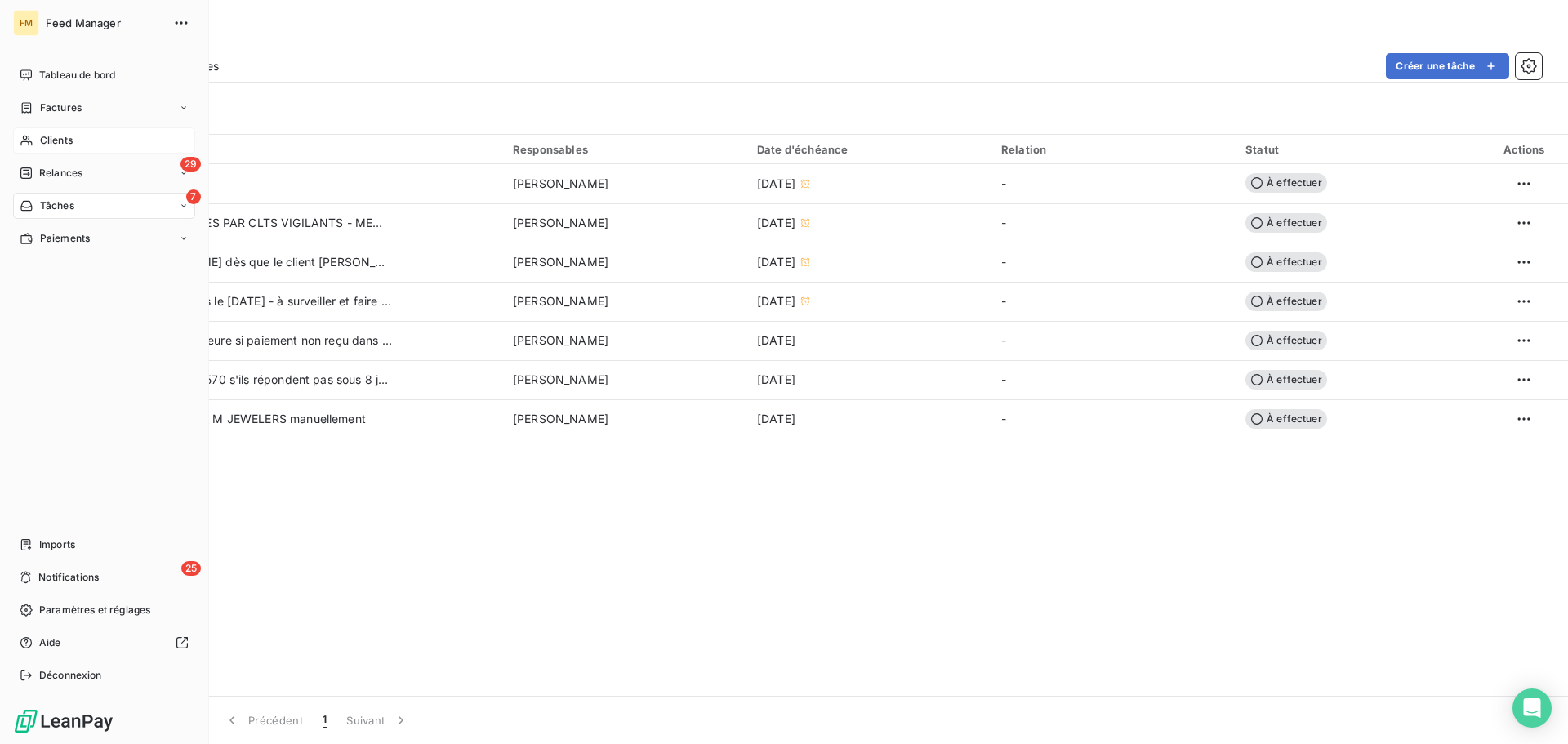
click at [45, 138] on span "Clients" at bounding box center [56, 140] width 33 height 14
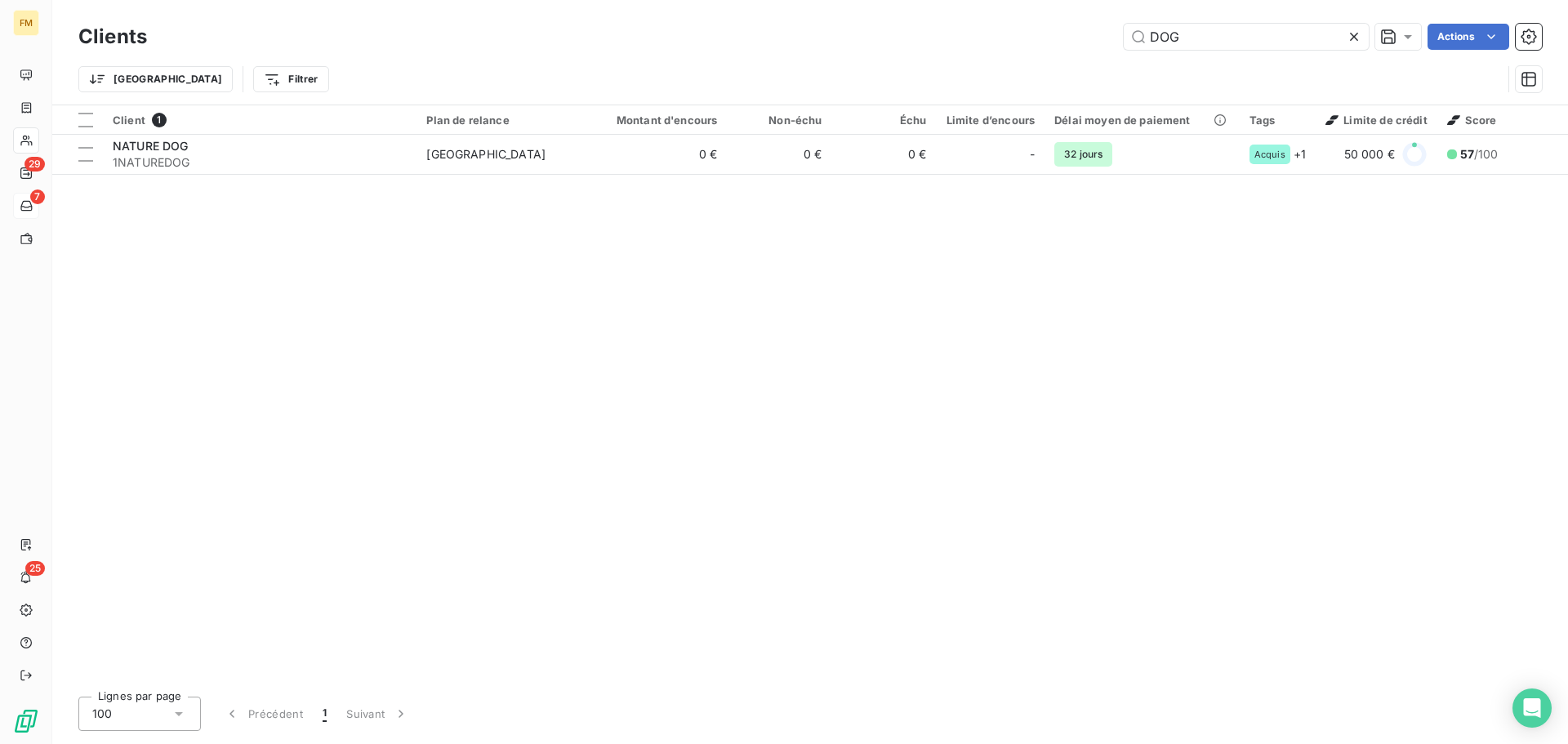
drag, startPoint x: 1198, startPoint y: 44, endPoint x: 945, endPoint y: 3, distance: 256.3
click at [945, 3] on div "Clients DOG Actions Trier Filtrer" at bounding box center [810, 52] width 1516 height 105
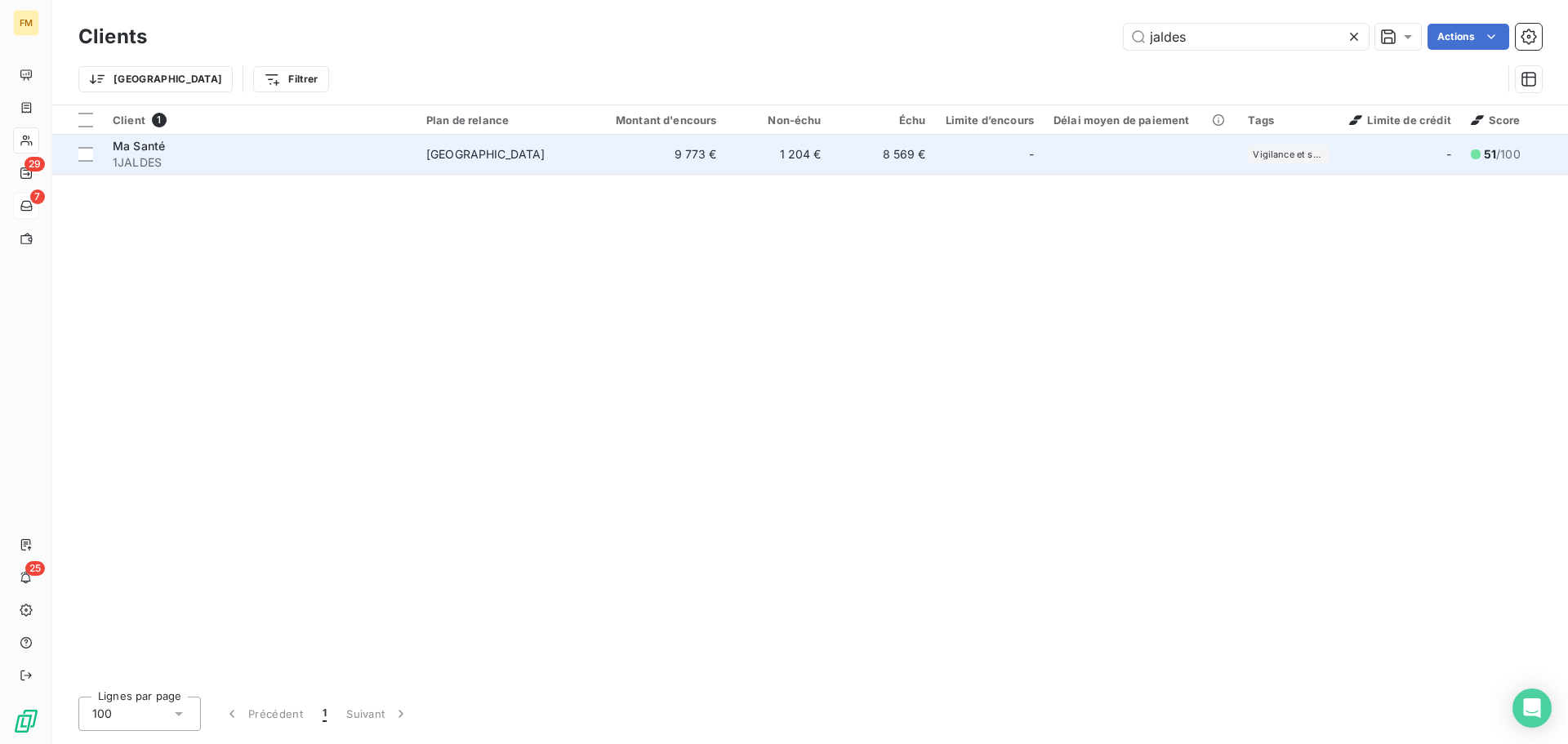
type input "jaldes"
click at [802, 147] on td "1 204 €" at bounding box center [779, 155] width 105 height 39
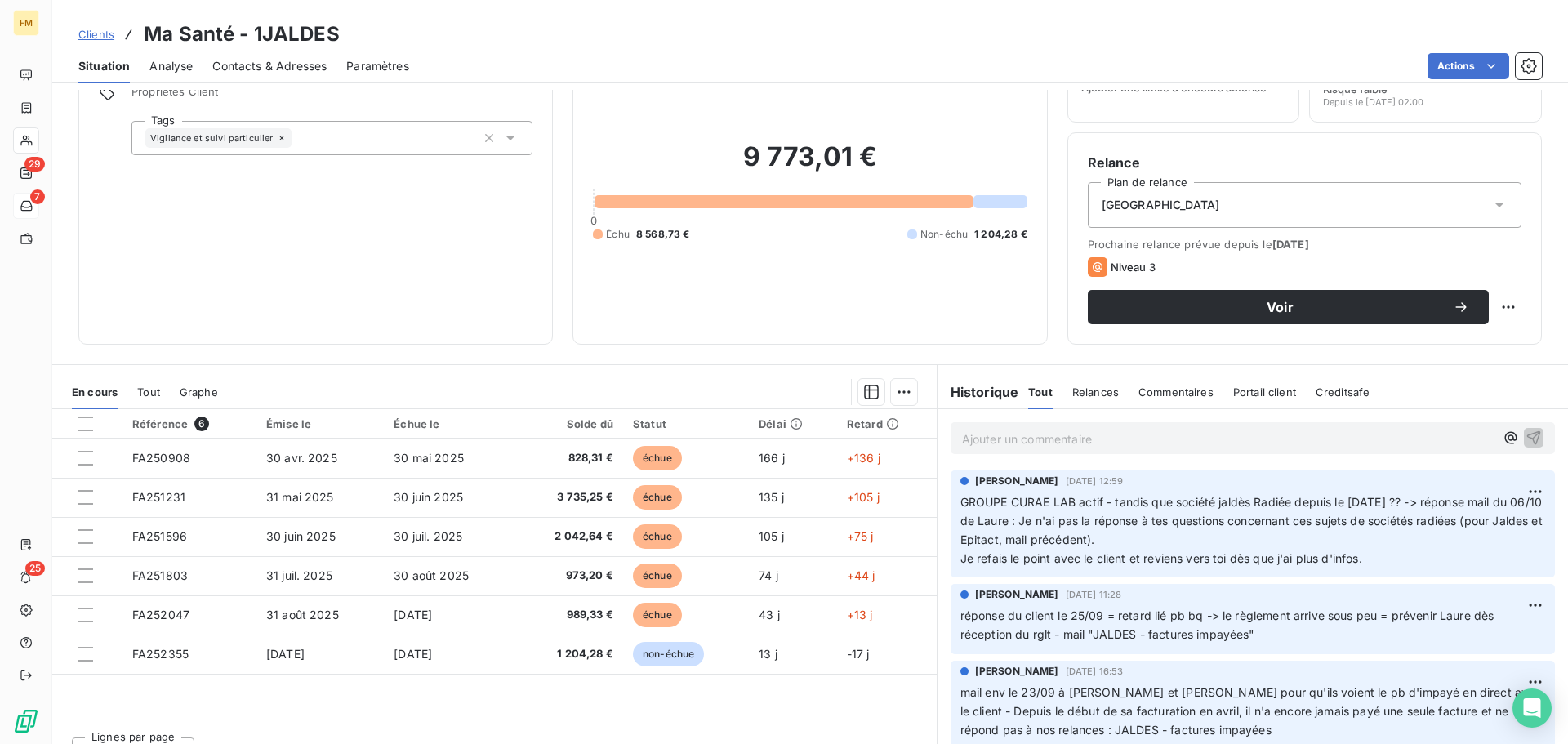
scroll to position [111, 0]
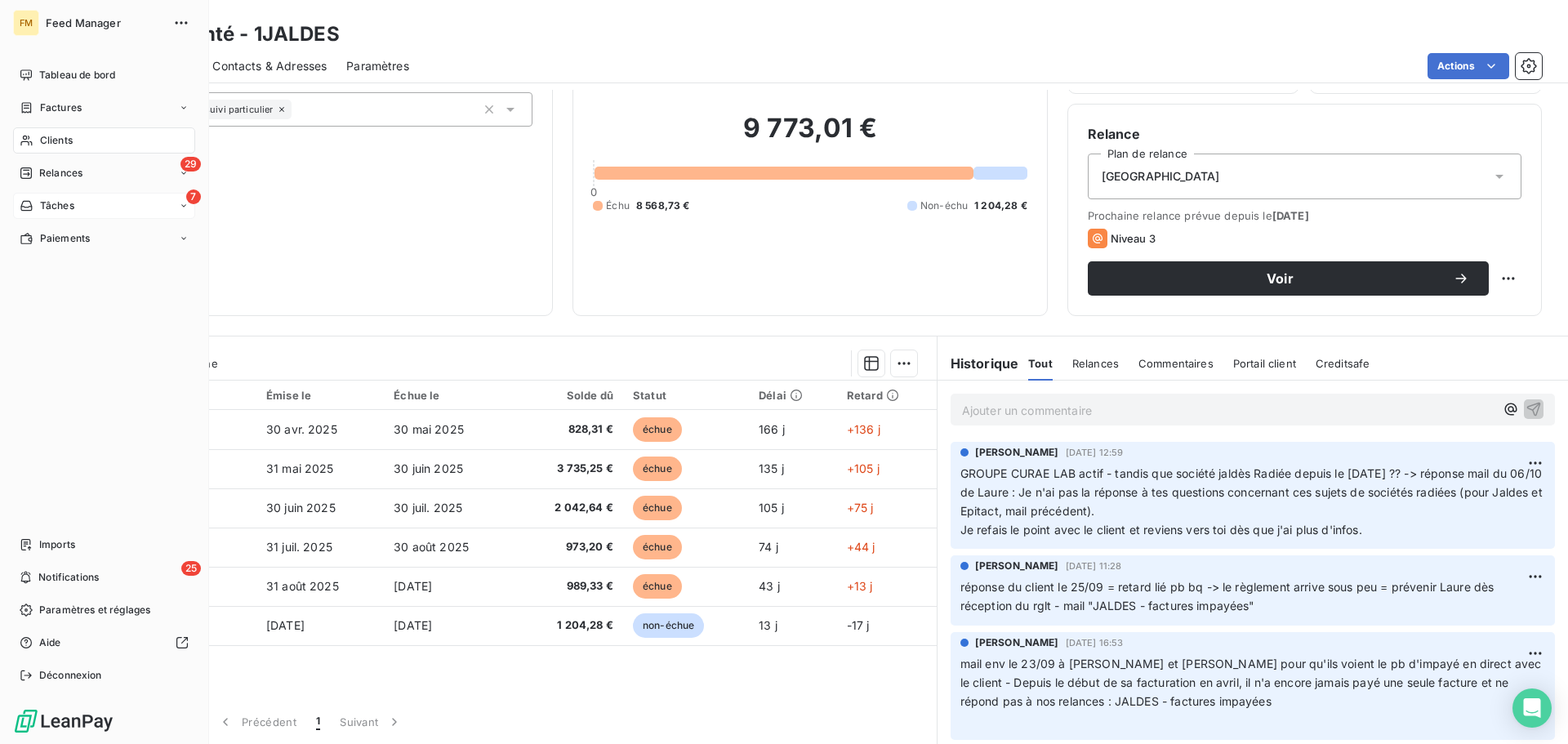
click at [79, 209] on div "7 Tâches" at bounding box center [104, 205] width 182 height 26
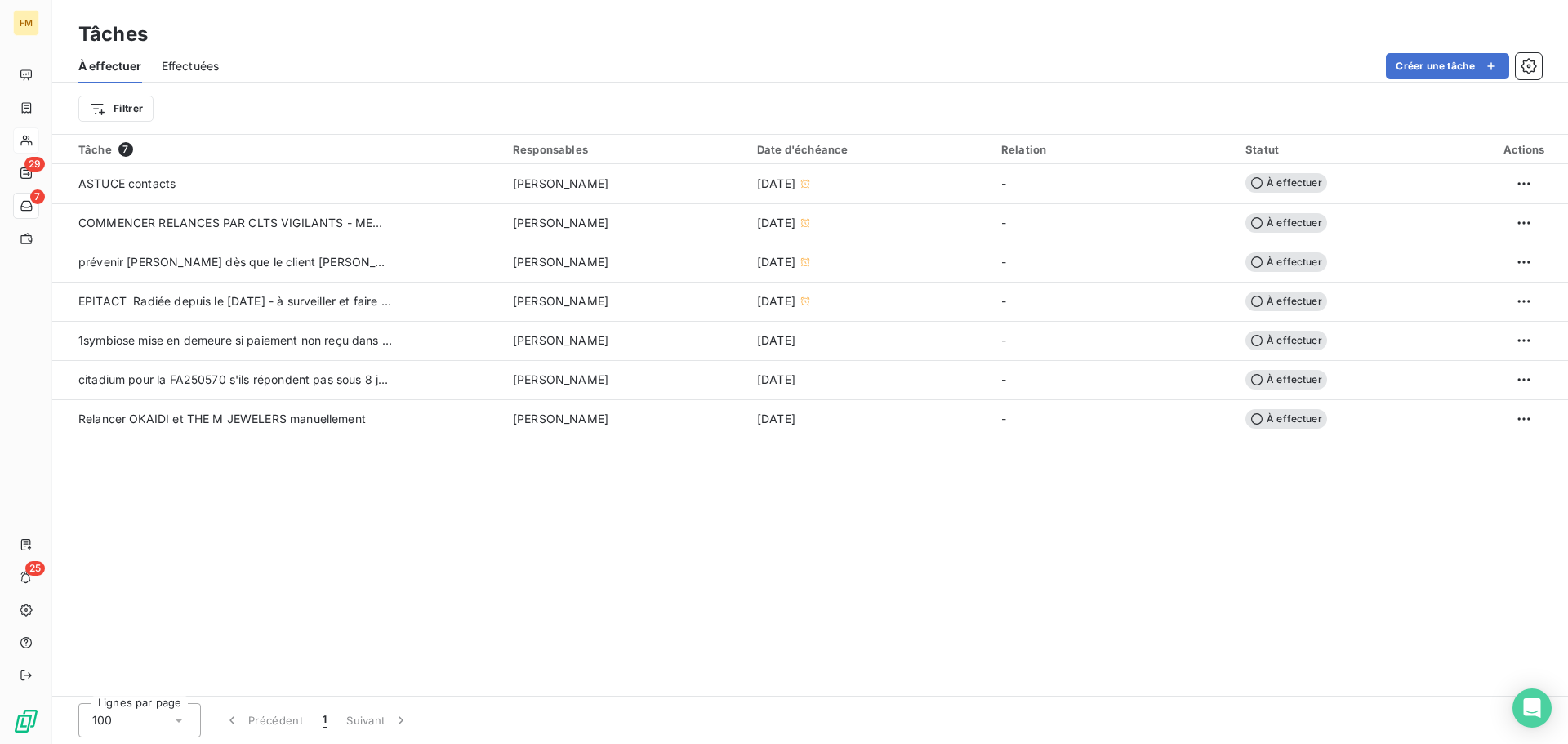
click at [193, 62] on span "Effectuées" at bounding box center [190, 66] width 58 height 16
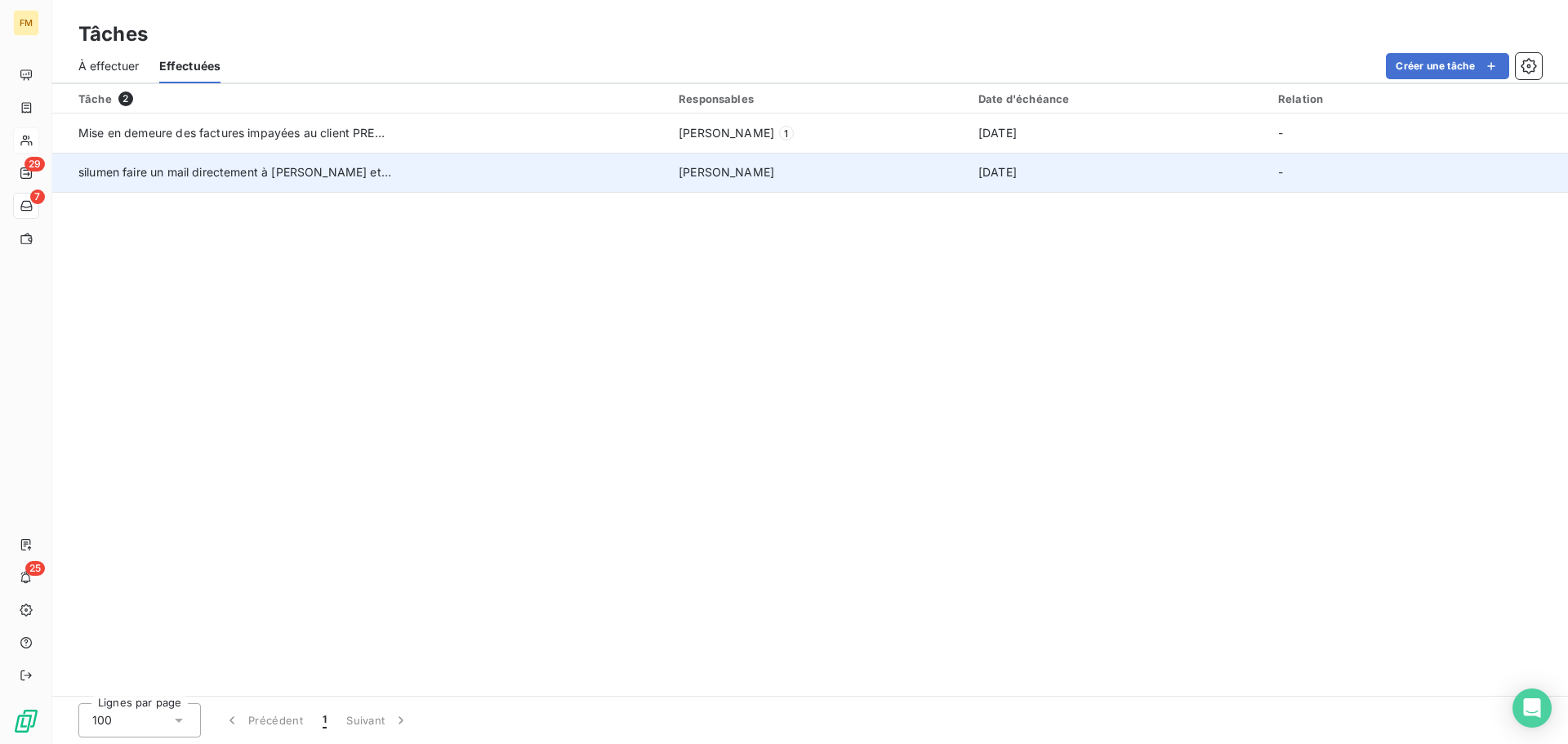
click at [530, 180] on td "silumen faire un mail directement à [PERSON_NAME] et [PERSON_NAME] pour qu'ils …" at bounding box center [361, 172] width 617 height 39
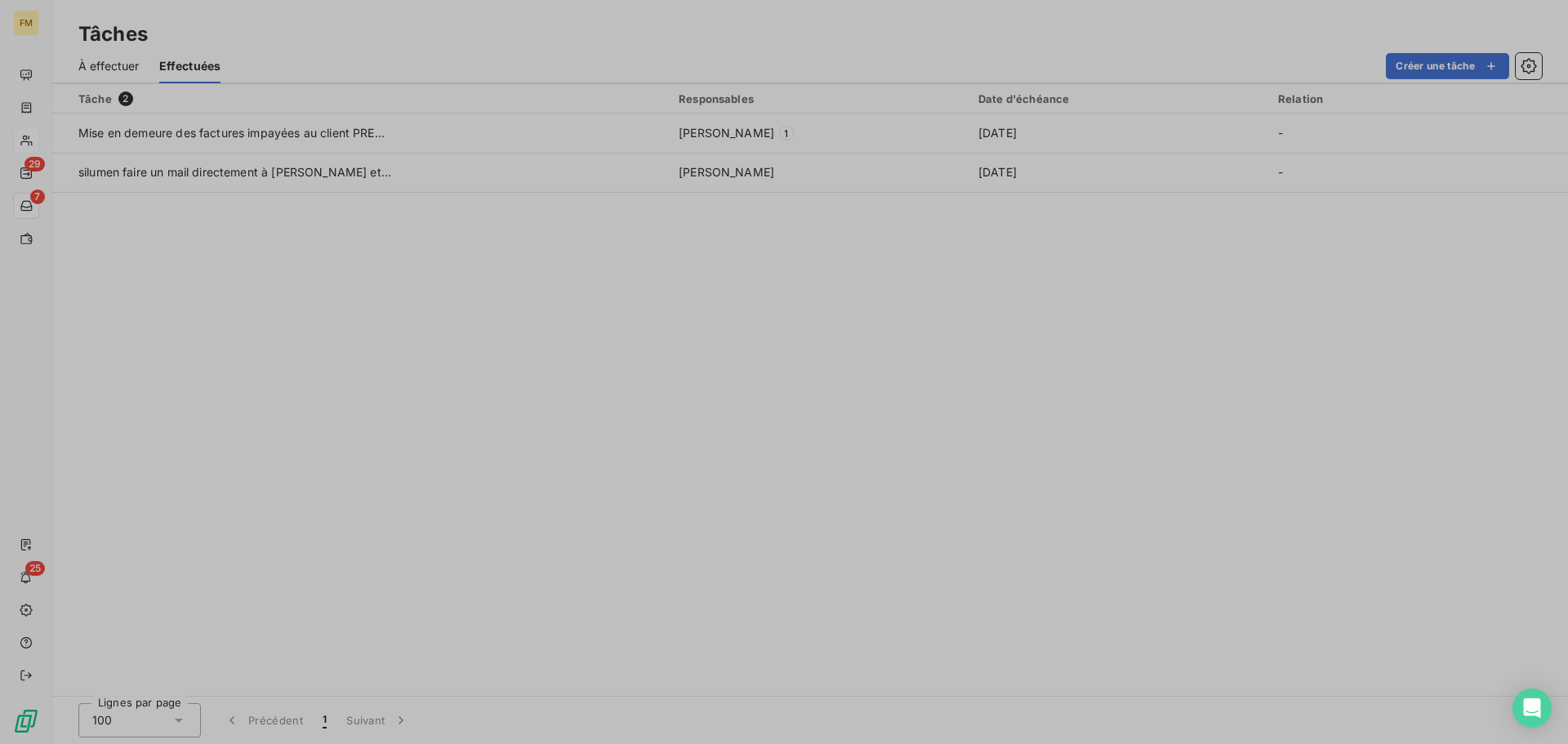
type input "[DATE]"
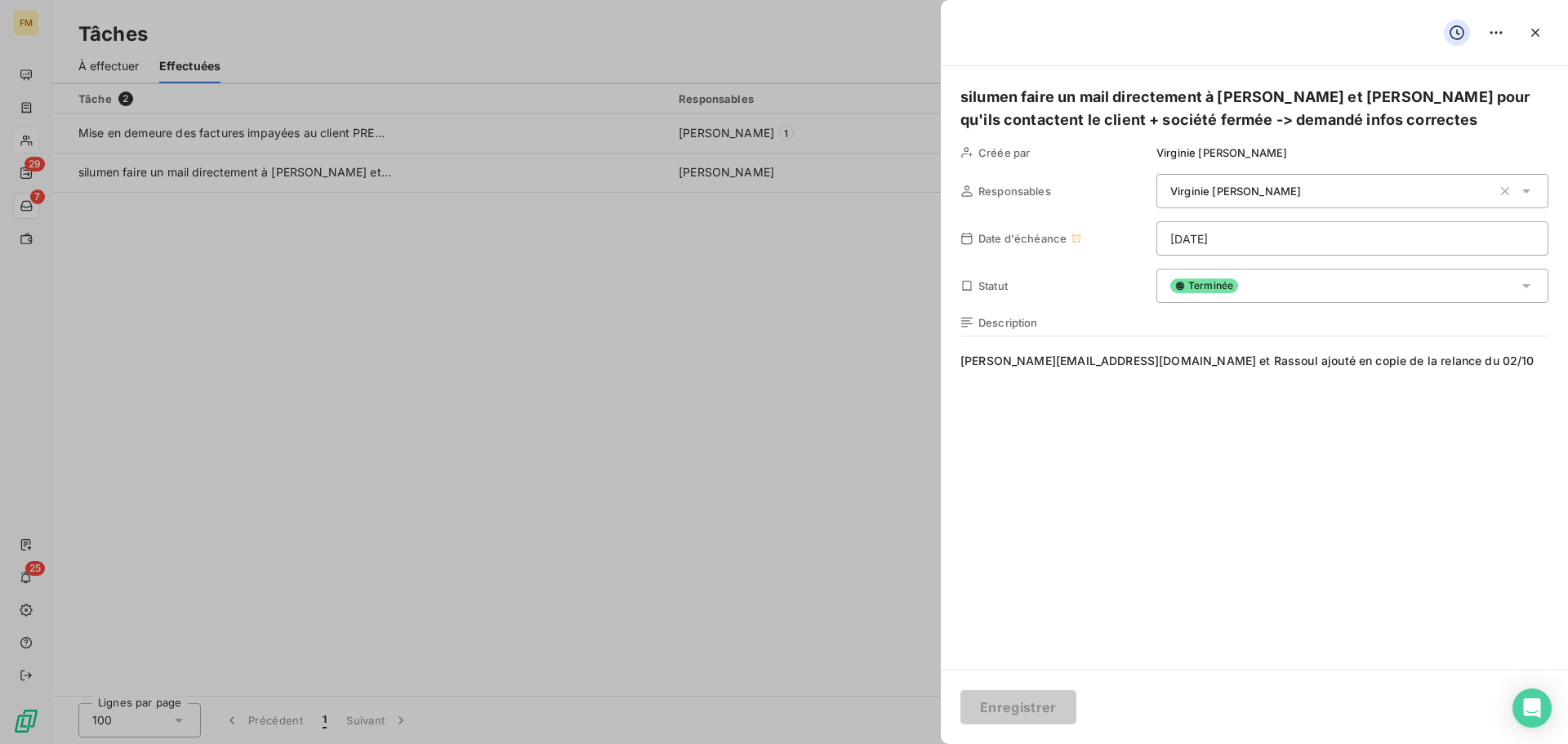
click at [485, 377] on div at bounding box center [784, 372] width 1568 height 744
click at [30, 143] on div at bounding box center [784, 372] width 1568 height 744
click at [1540, 34] on icon "button" at bounding box center [1535, 32] width 16 height 16
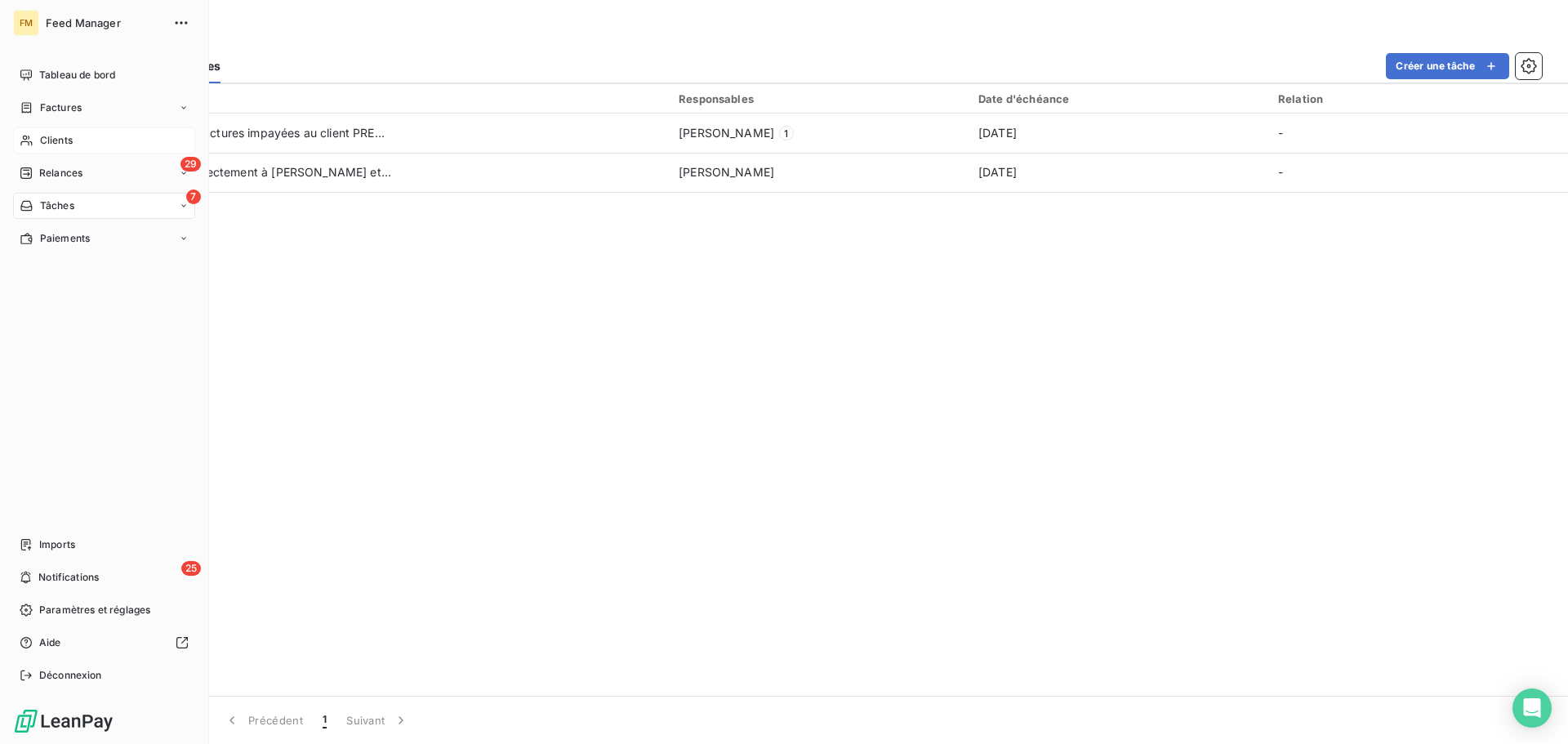
click at [55, 141] on span "Clients" at bounding box center [56, 140] width 33 height 14
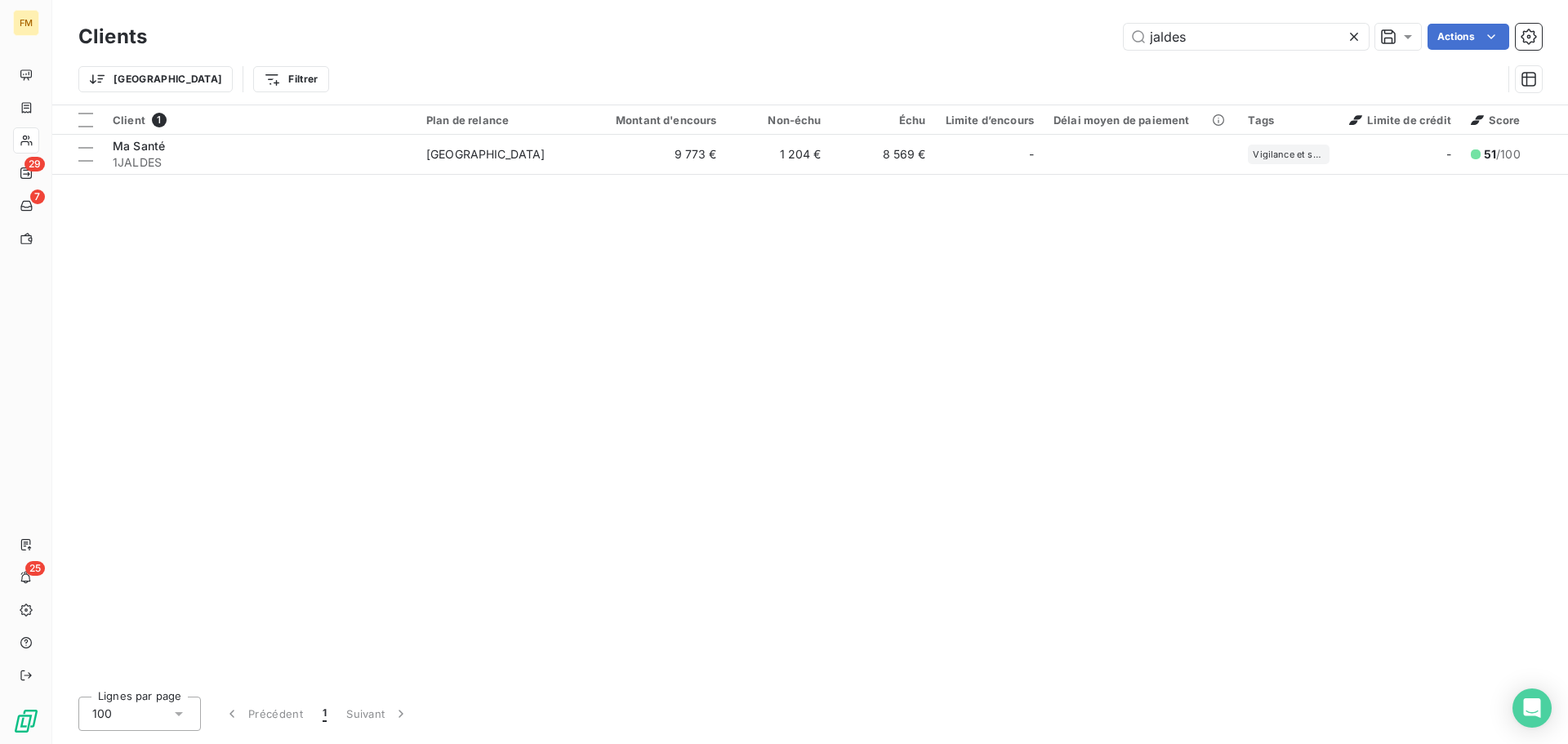
drag, startPoint x: 1219, startPoint y: 46, endPoint x: 996, endPoint y: 11, distance: 225.7
click at [1026, 13] on div "Clients jaldes Actions Trier Filtrer" at bounding box center [810, 52] width 1516 height 105
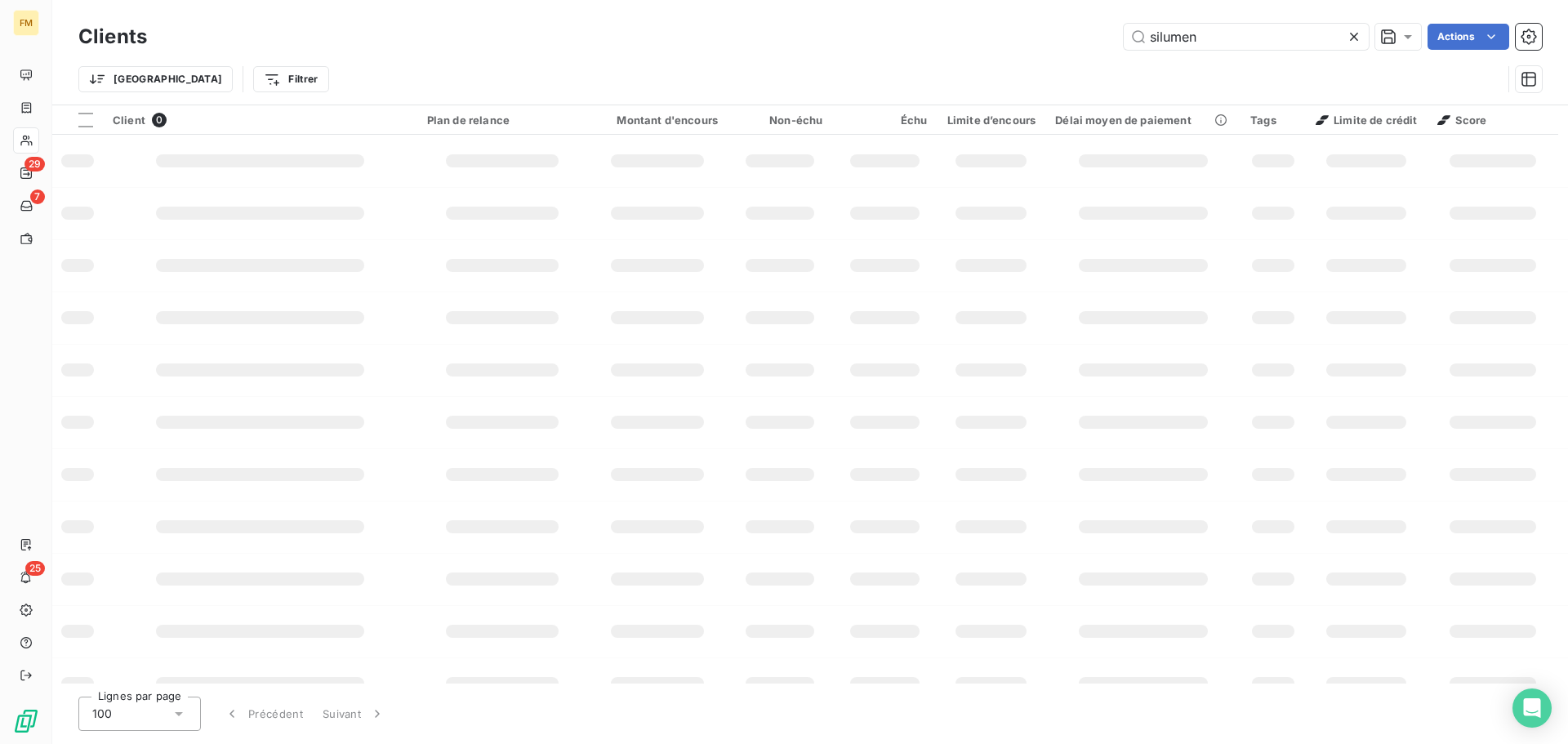
type input "silumen"
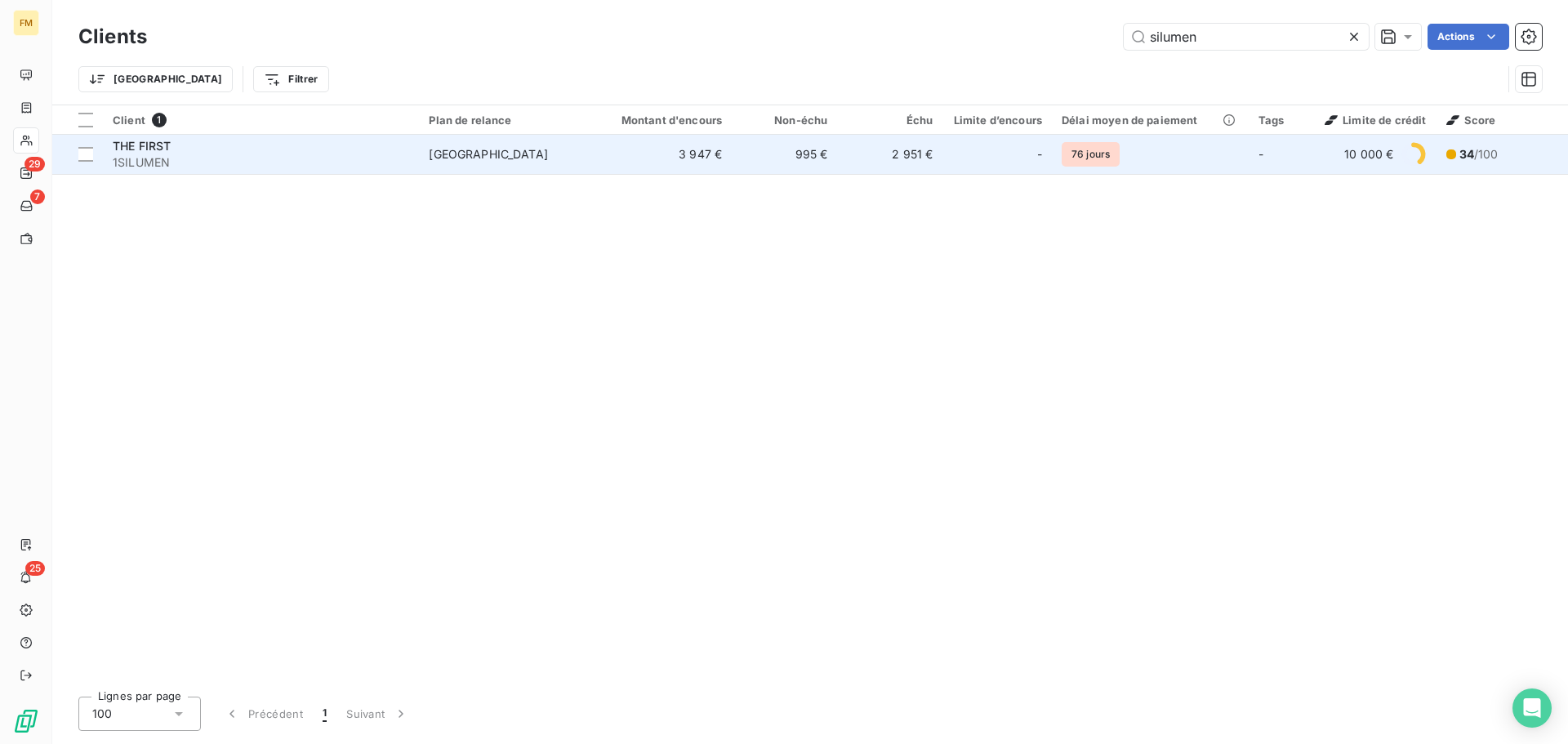
click at [460, 155] on div "[GEOGRAPHIC_DATA]" at bounding box center [488, 154] width 119 height 16
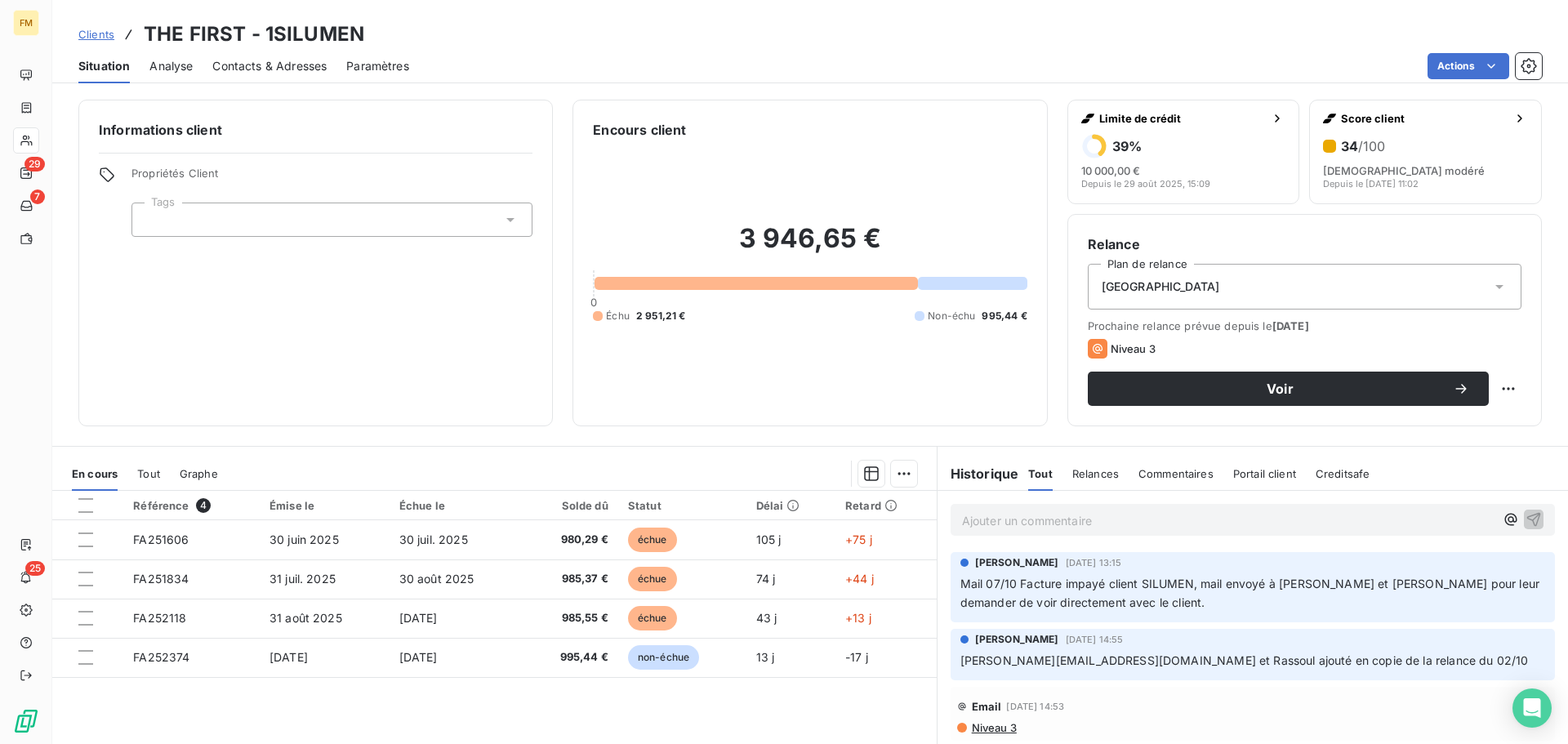
click at [102, 35] on span "Clients" at bounding box center [96, 34] width 36 height 13
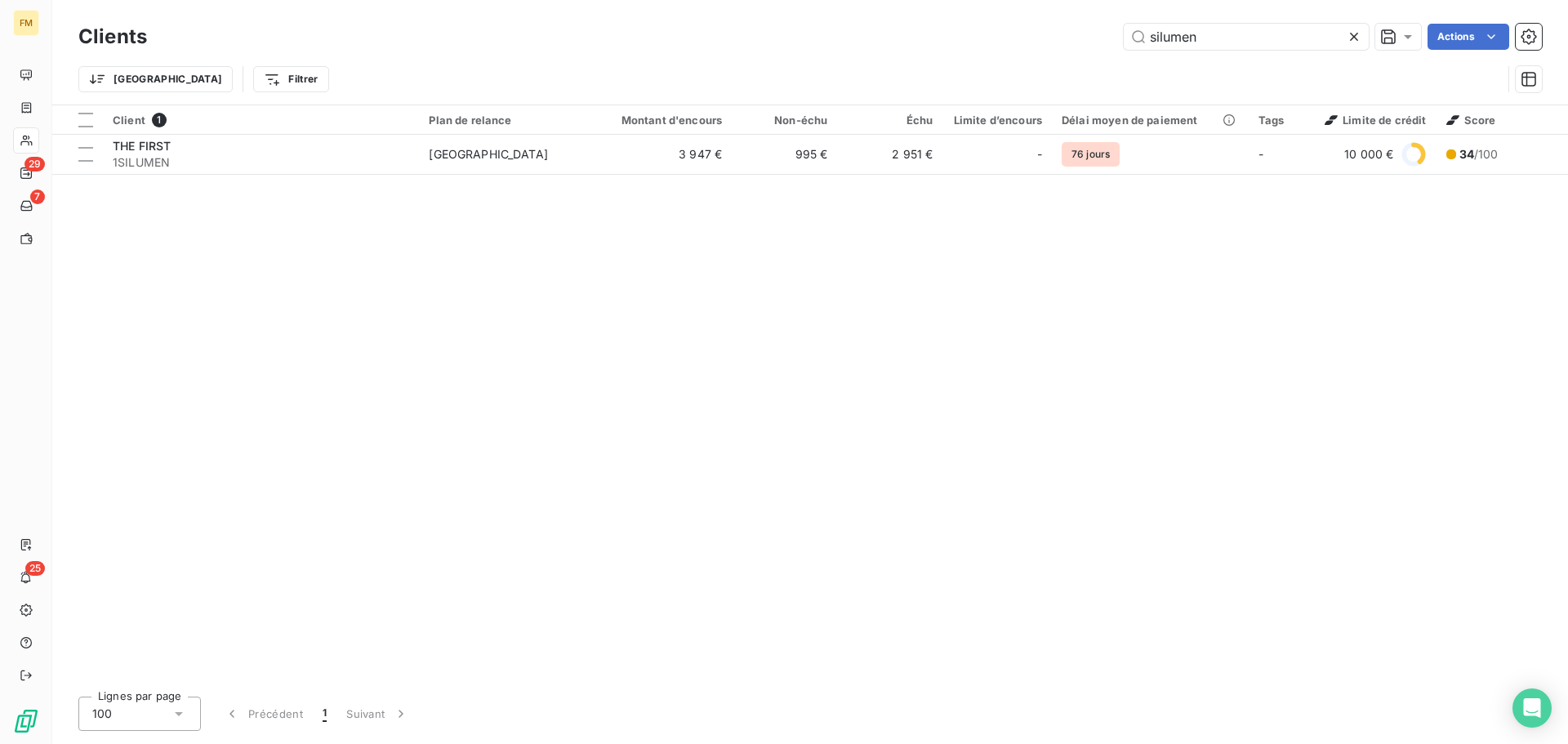
drag, startPoint x: 1220, startPoint y: 43, endPoint x: 851, endPoint y: -10, distance: 372.8
click at [851, 0] on html "FM 29 7 25 Clients silumen Actions Trier Filtrer Client 1 Plan de relance Monta…" at bounding box center [784, 372] width 1568 height 744
type input "gard"
